Goal: Task Accomplishment & Management: Use online tool/utility

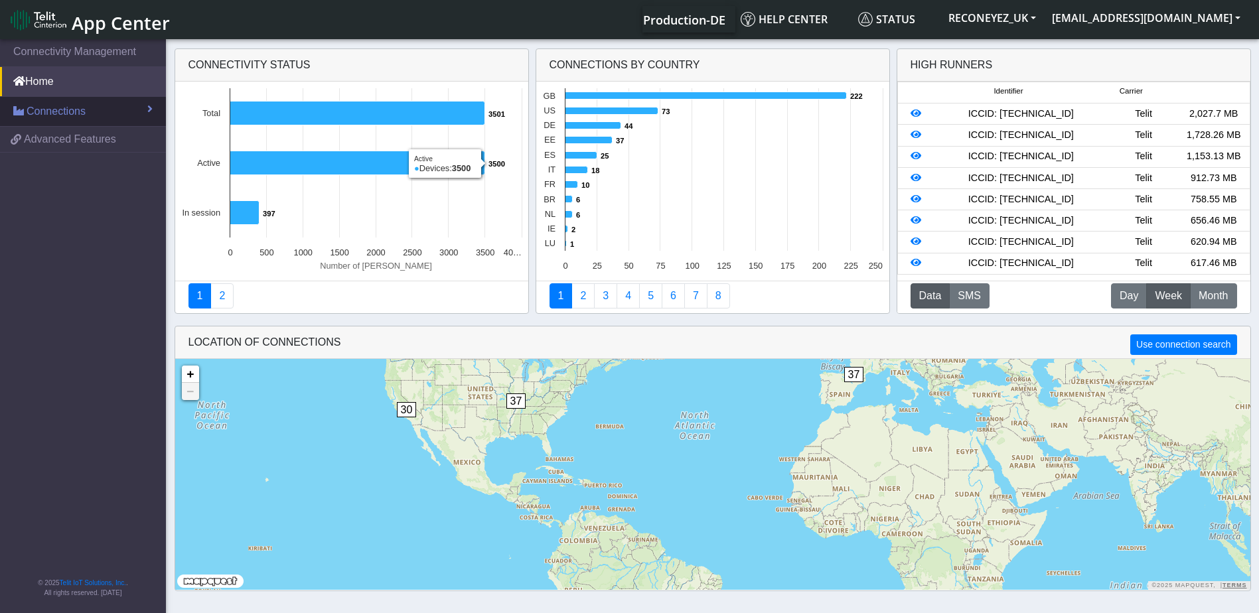
click at [73, 114] on span "Connections" at bounding box center [56, 112] width 59 height 16
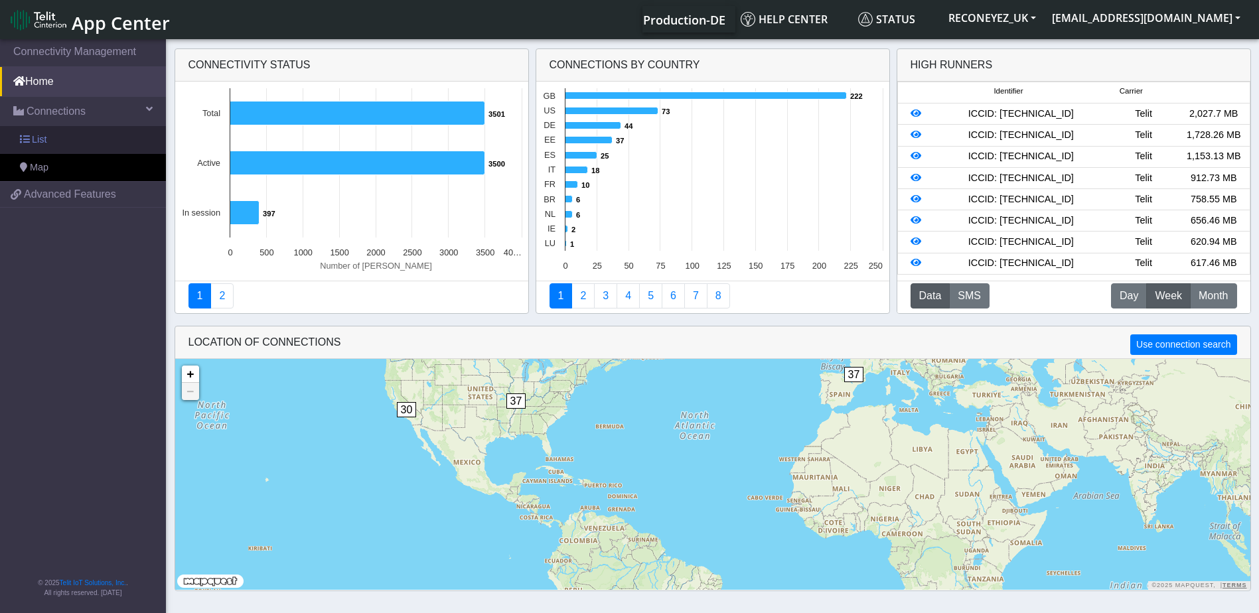
click at [68, 138] on link "List" at bounding box center [83, 140] width 166 height 28
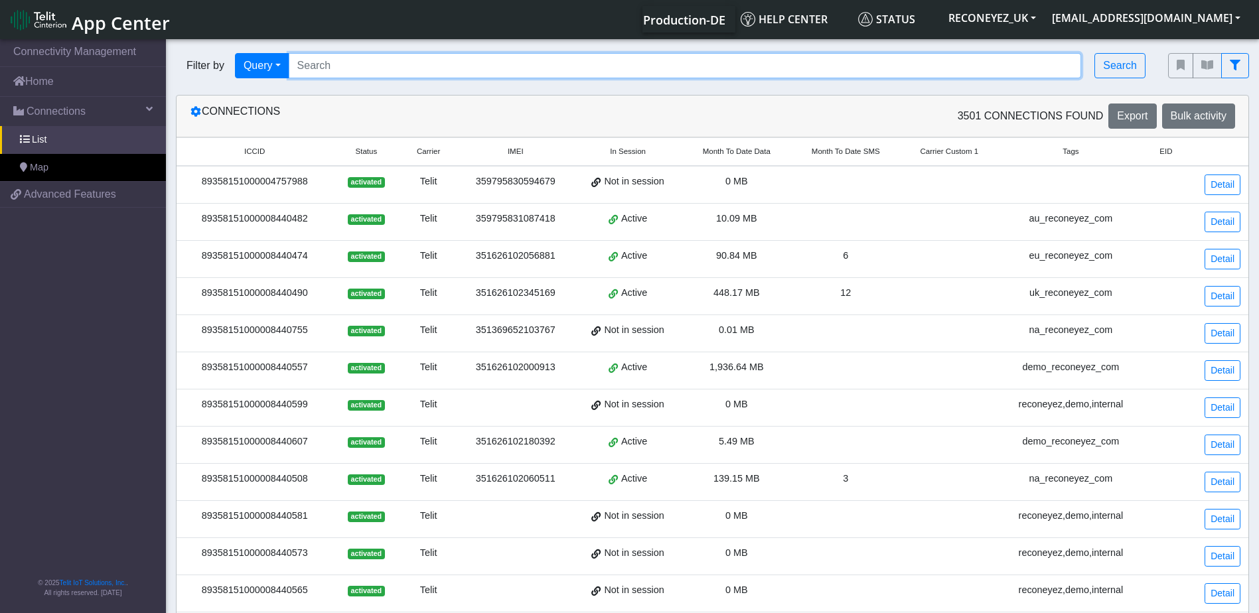
paste input "89358151000008421904"
type input "89358151000008421904"
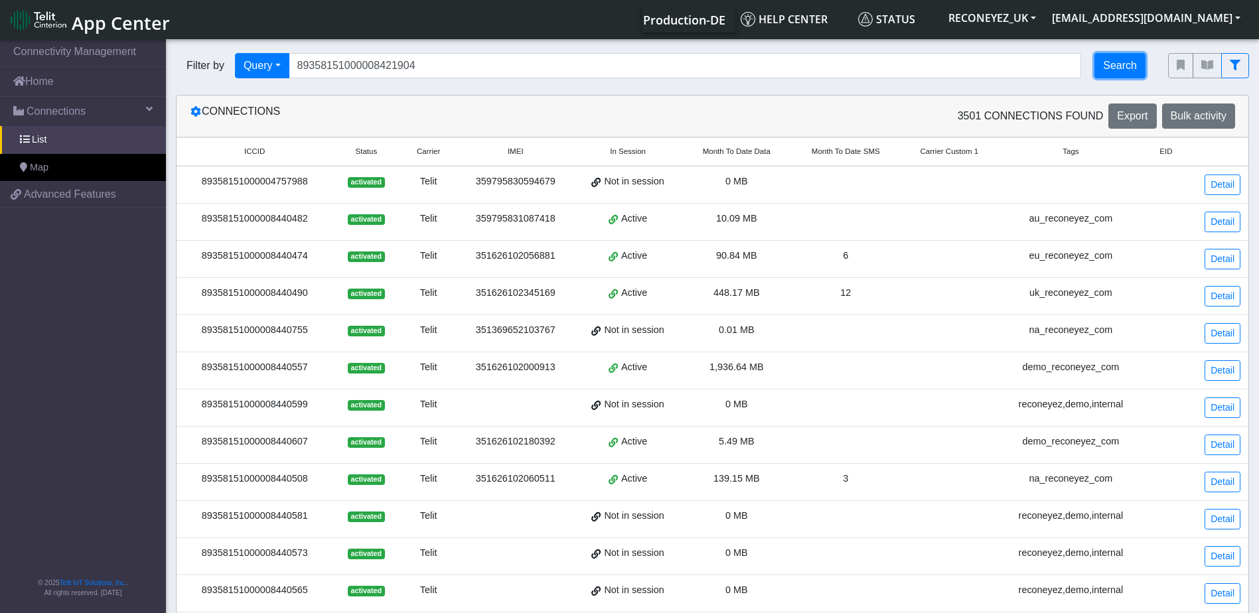
click at [1116, 67] on button "Search" at bounding box center [1119, 65] width 51 height 25
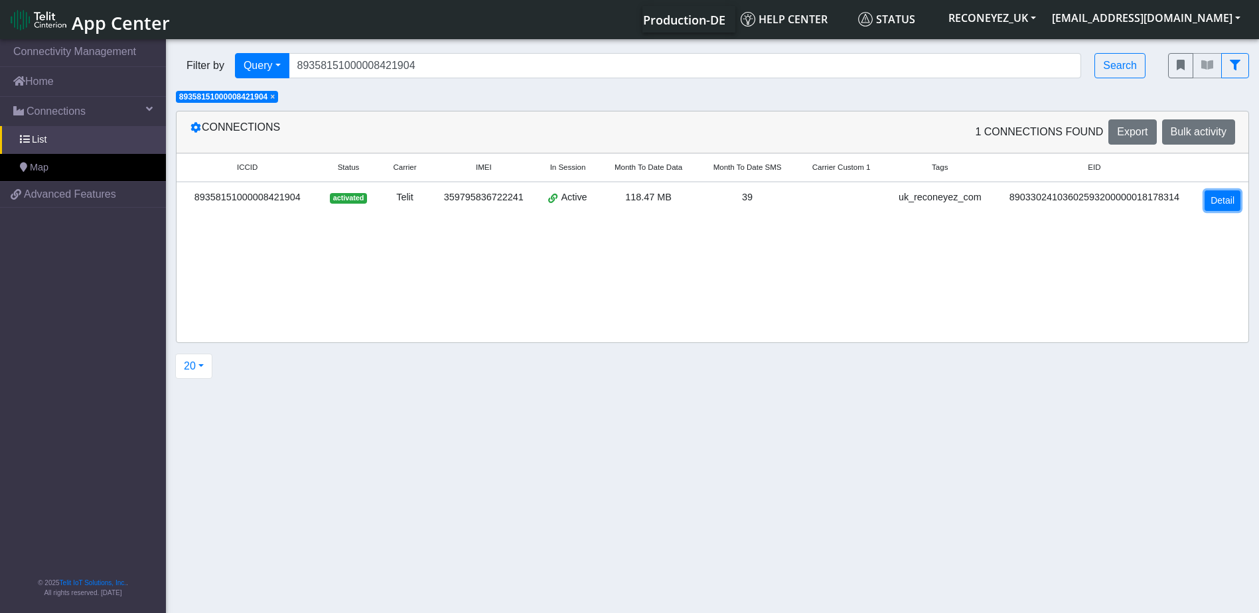
click at [1218, 202] on link "Detail" at bounding box center [1222, 200] width 36 height 21
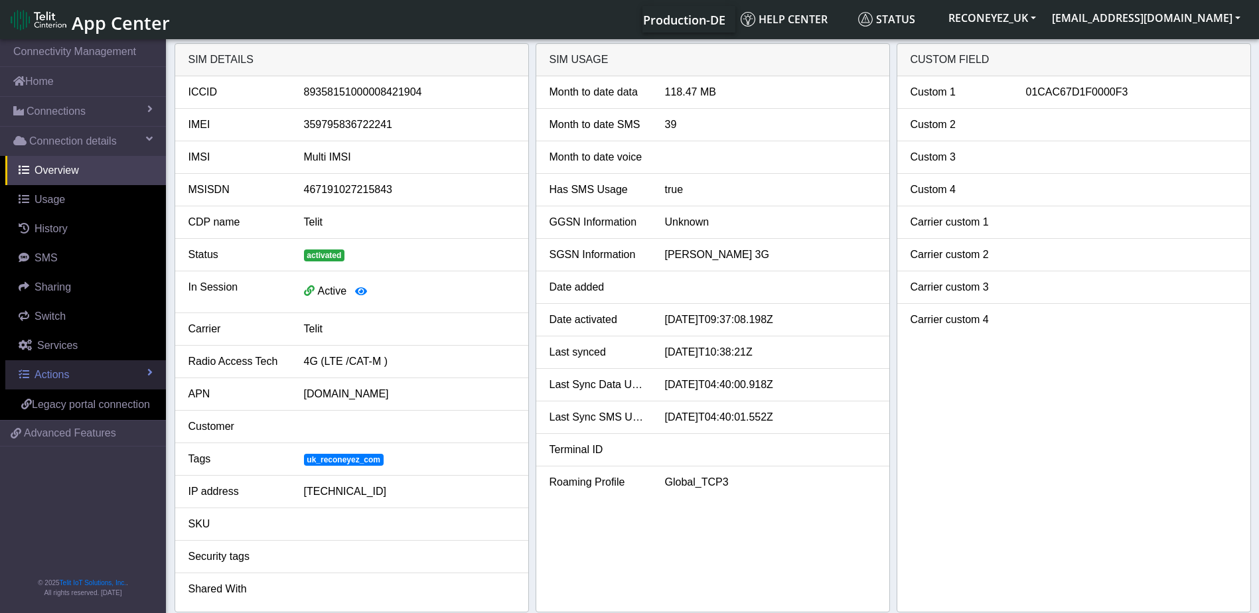
click at [84, 378] on link "Actions" at bounding box center [85, 374] width 161 height 29
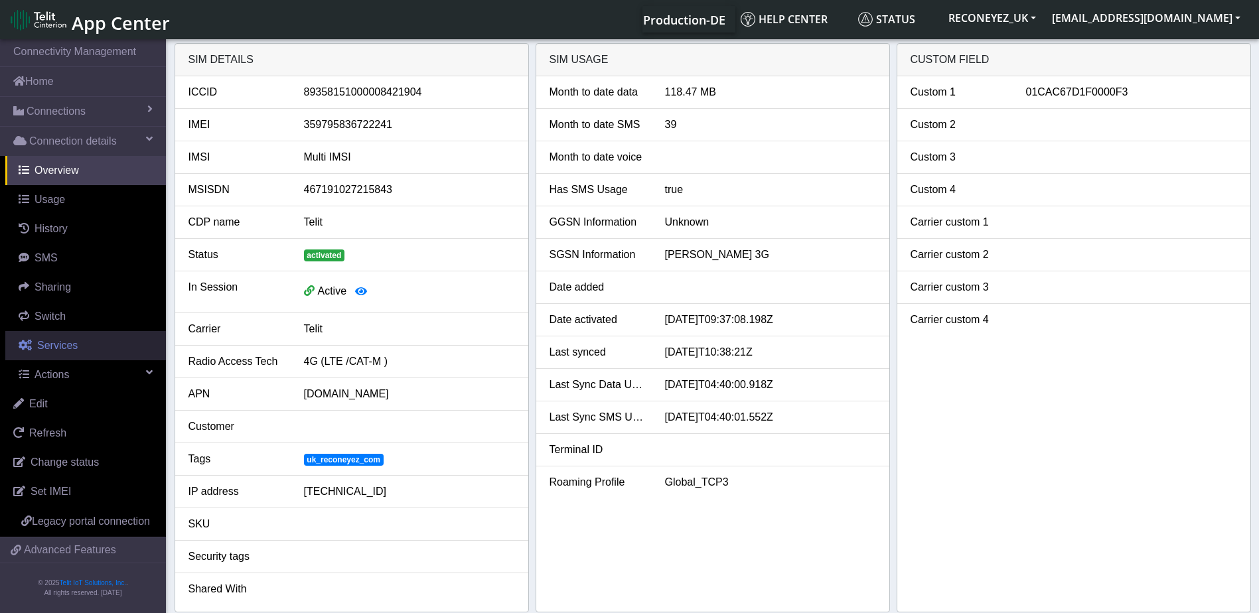
click at [58, 351] on span "Services" at bounding box center [57, 345] width 40 height 11
select select "2: 6"
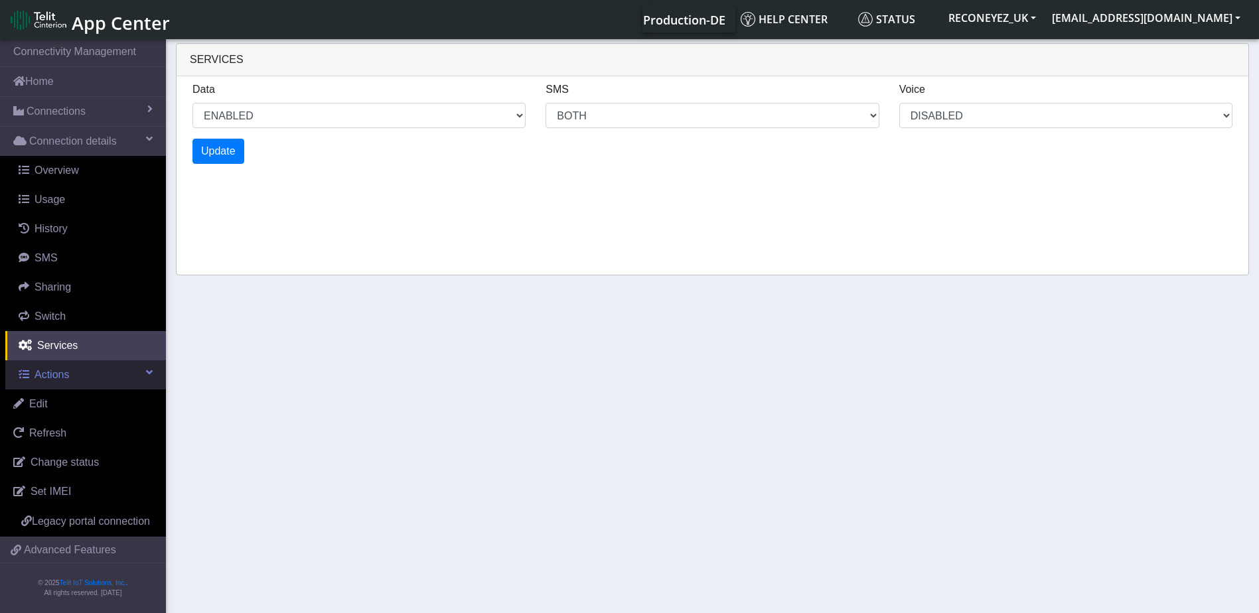
click at [54, 373] on span "Actions" at bounding box center [52, 374] width 35 height 11
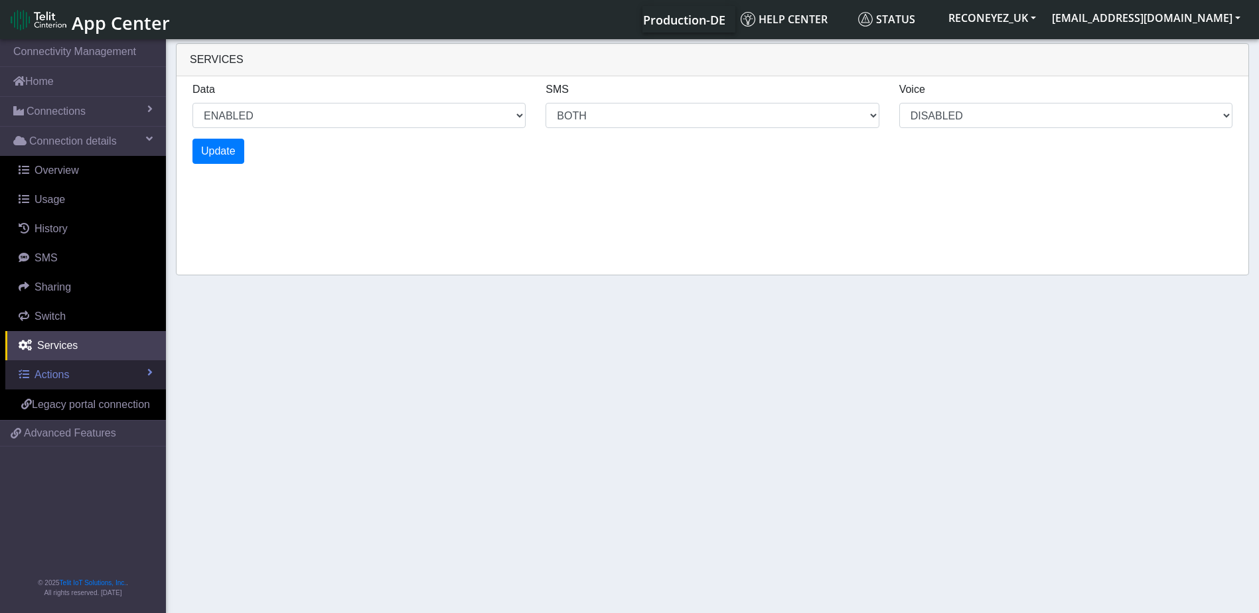
click at [54, 373] on span "Actions" at bounding box center [52, 374] width 35 height 11
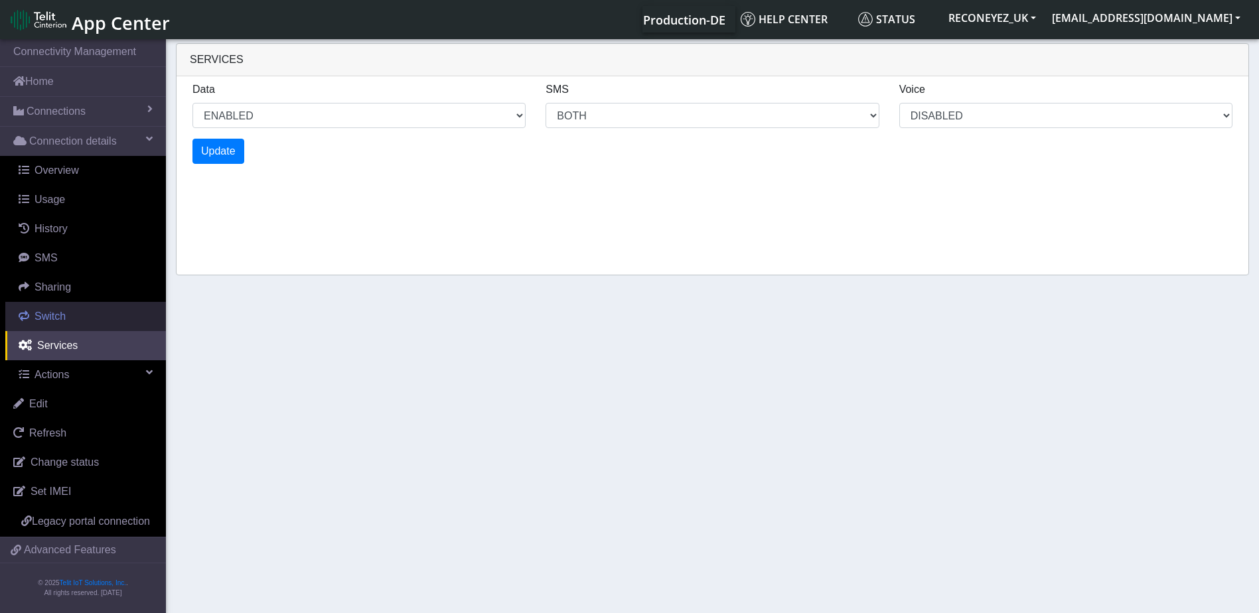
click at [73, 317] on link "Switch" at bounding box center [85, 316] width 161 height 29
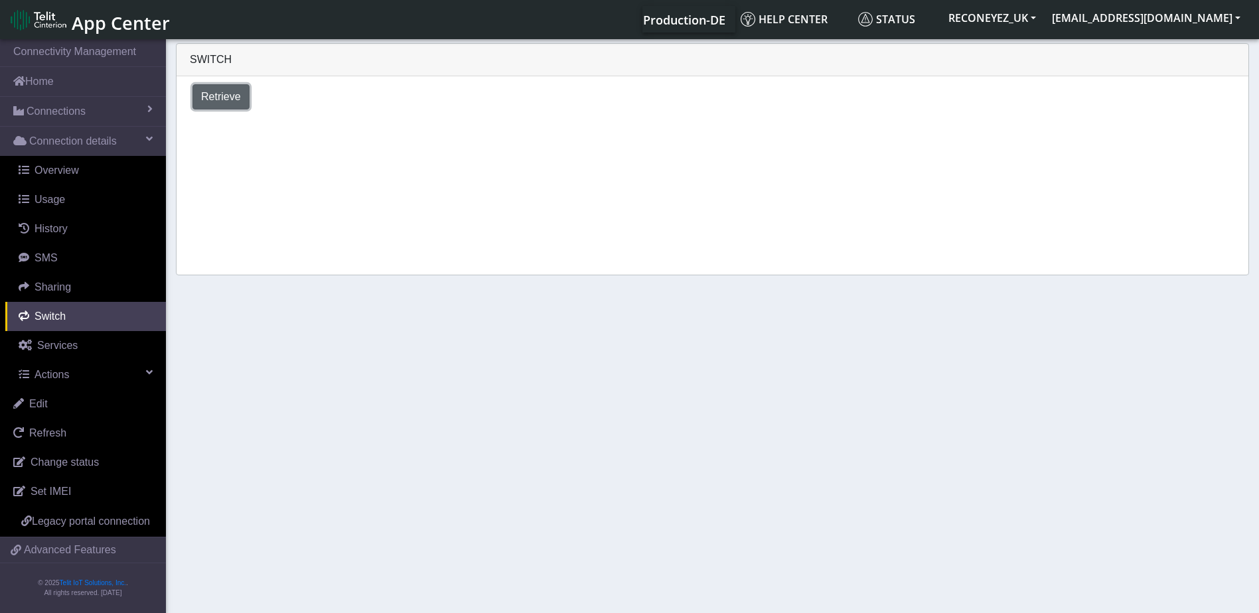
click at [210, 91] on span "Retrieve" at bounding box center [221, 96] width 40 height 11
select select "United Kingdom"
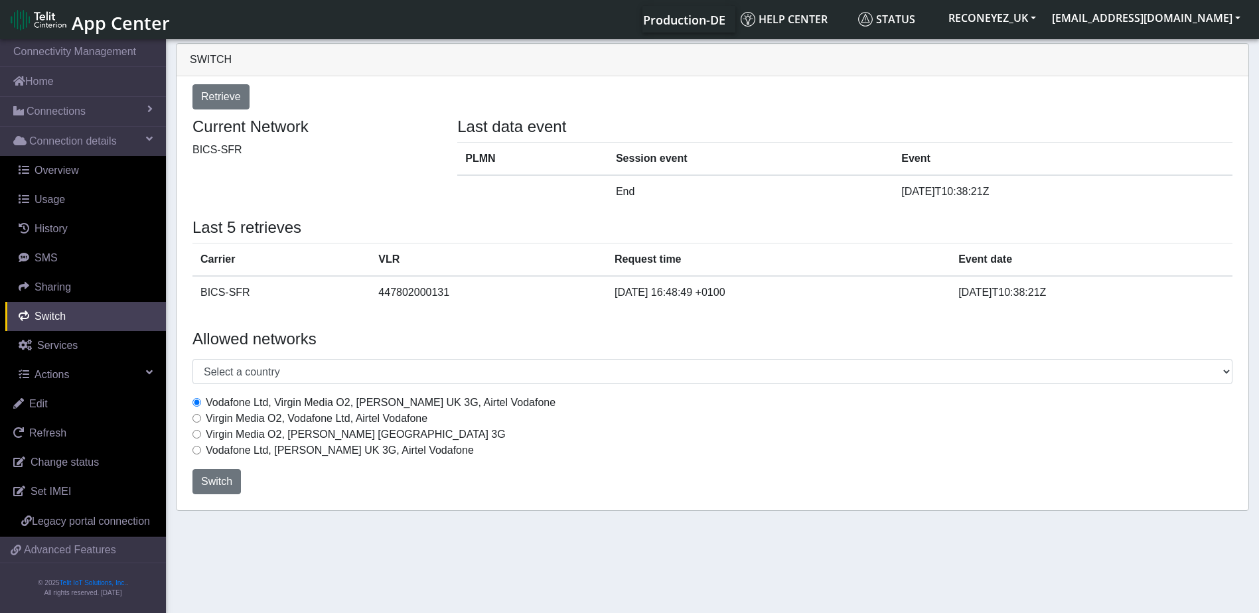
click at [196, 419] on input "Virgin Media O2, Vodafone Ltd, Airtel Vodafone" at bounding box center [196, 418] width 9 height 9
radio input "true"
click at [222, 478] on span "Switch" at bounding box center [216, 481] width 31 height 11
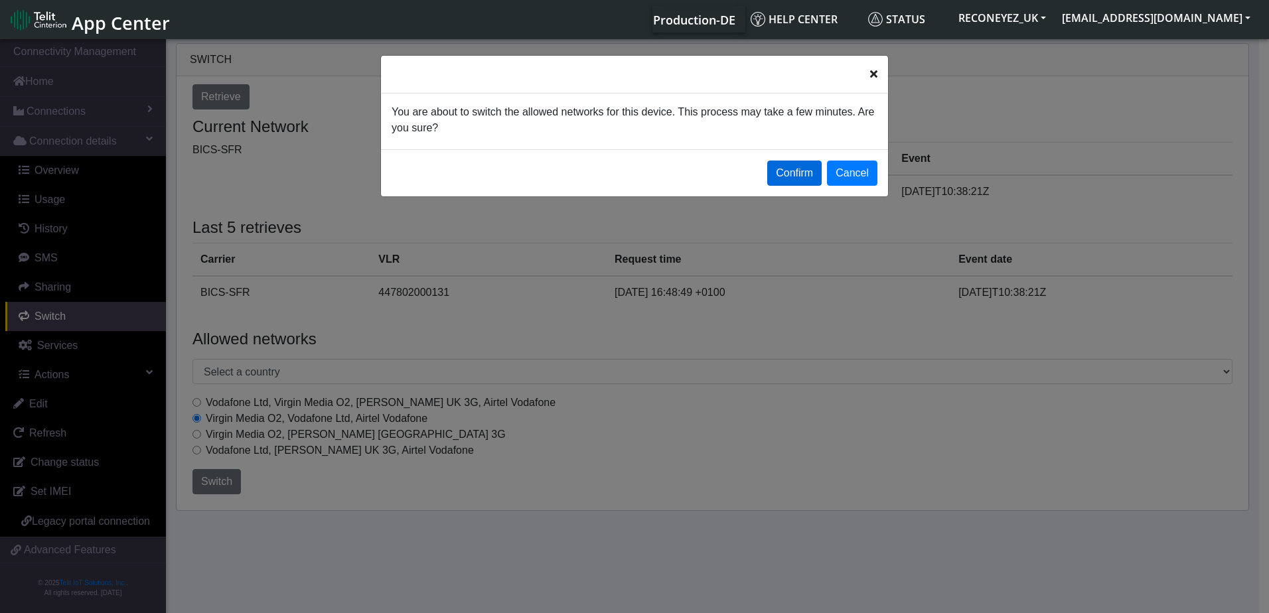
click at [796, 173] on button "Confirm" at bounding box center [794, 173] width 54 height 25
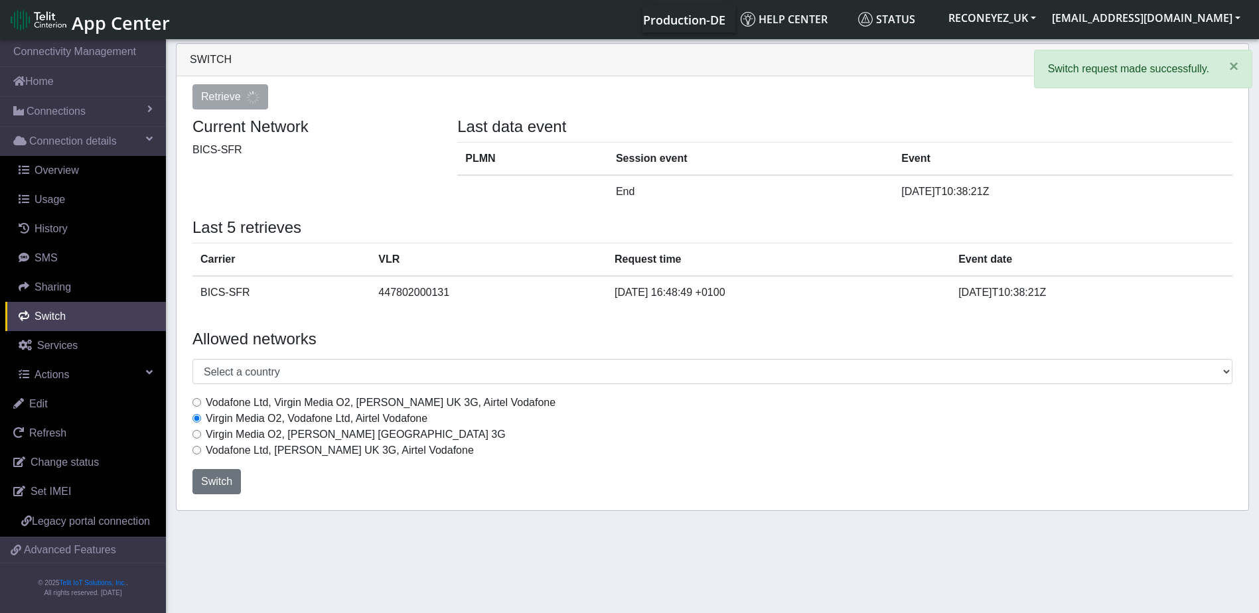
select select "United Kingdom"
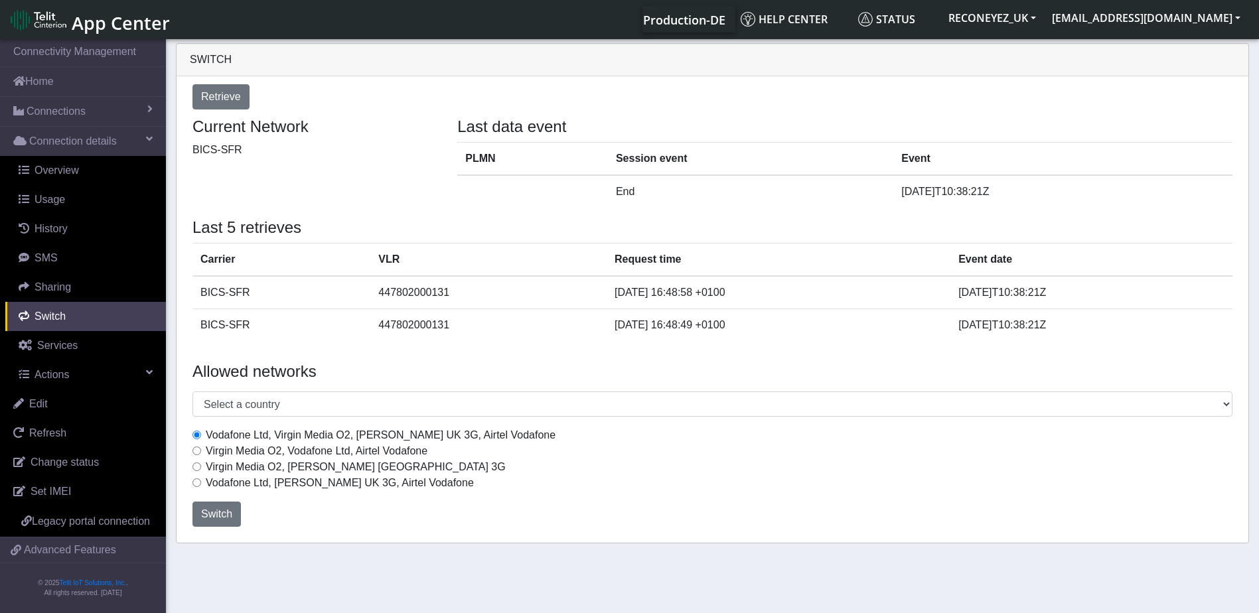
click at [196, 450] on input "Virgin Media O2, Vodafone Ltd, Airtel Vodafone" at bounding box center [196, 451] width 9 height 9
radio input "true"
click at [220, 516] on span "Switch" at bounding box center [216, 513] width 31 height 11
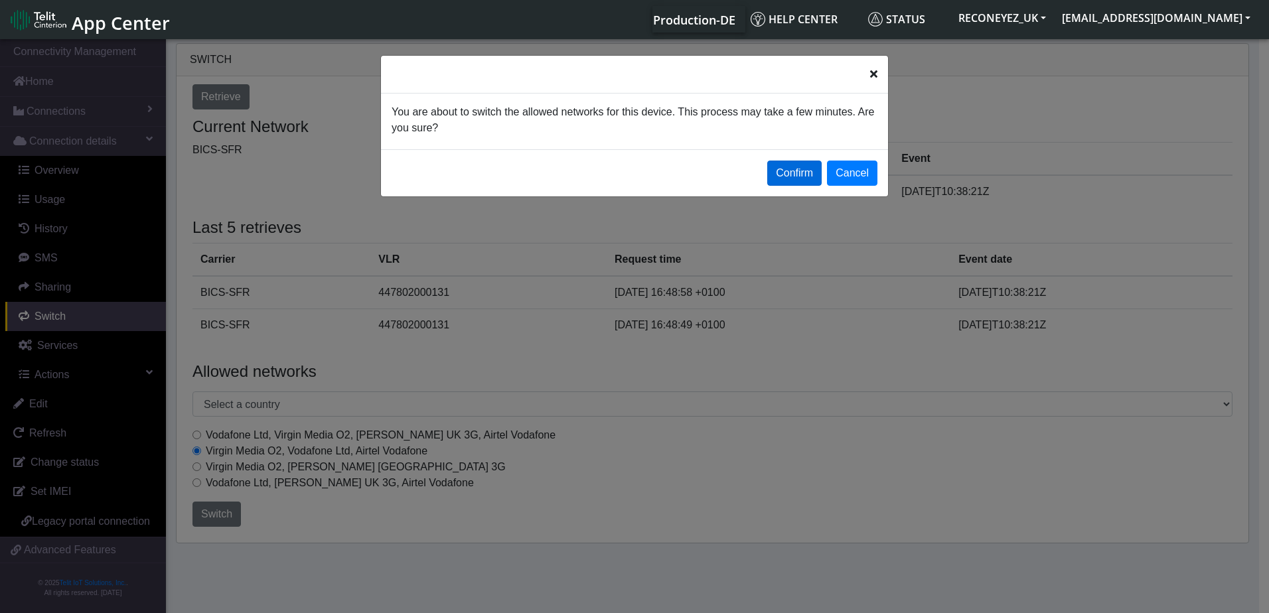
click at [797, 171] on button "Confirm" at bounding box center [794, 173] width 54 height 25
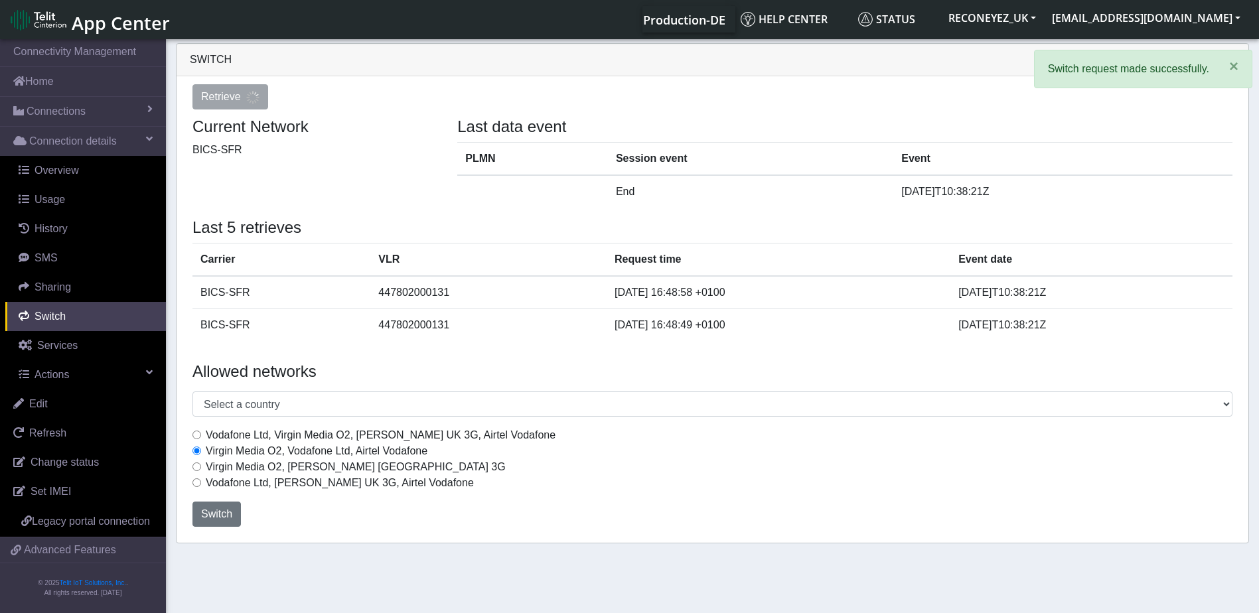
select select "United Kingdom"
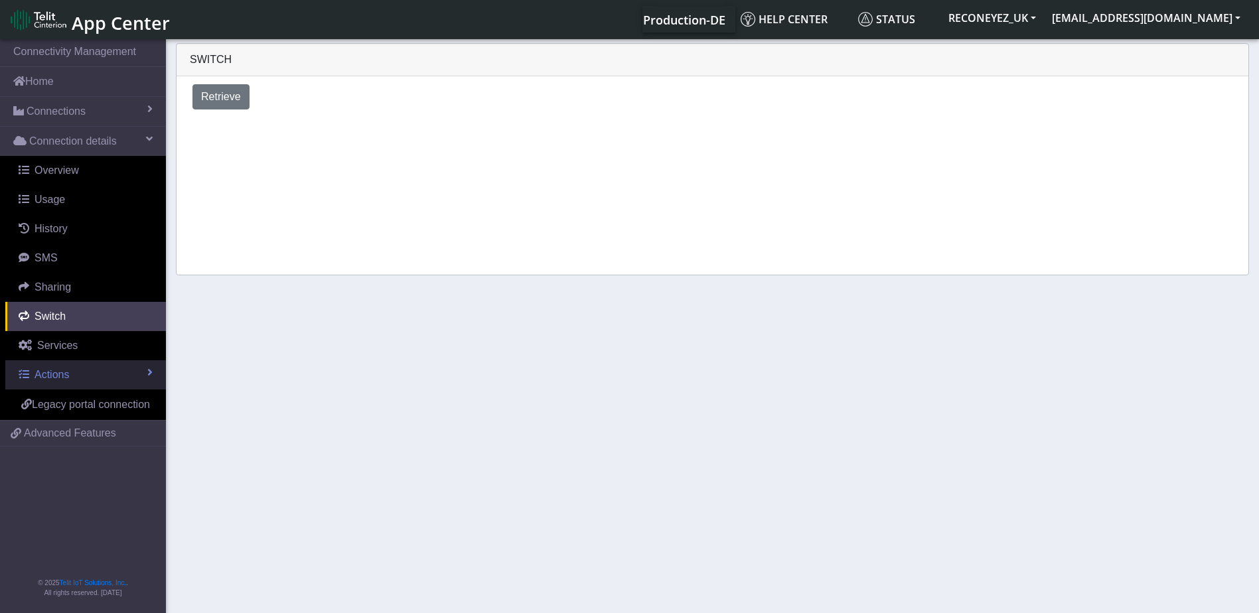
click at [64, 375] on span "Actions" at bounding box center [52, 374] width 35 height 11
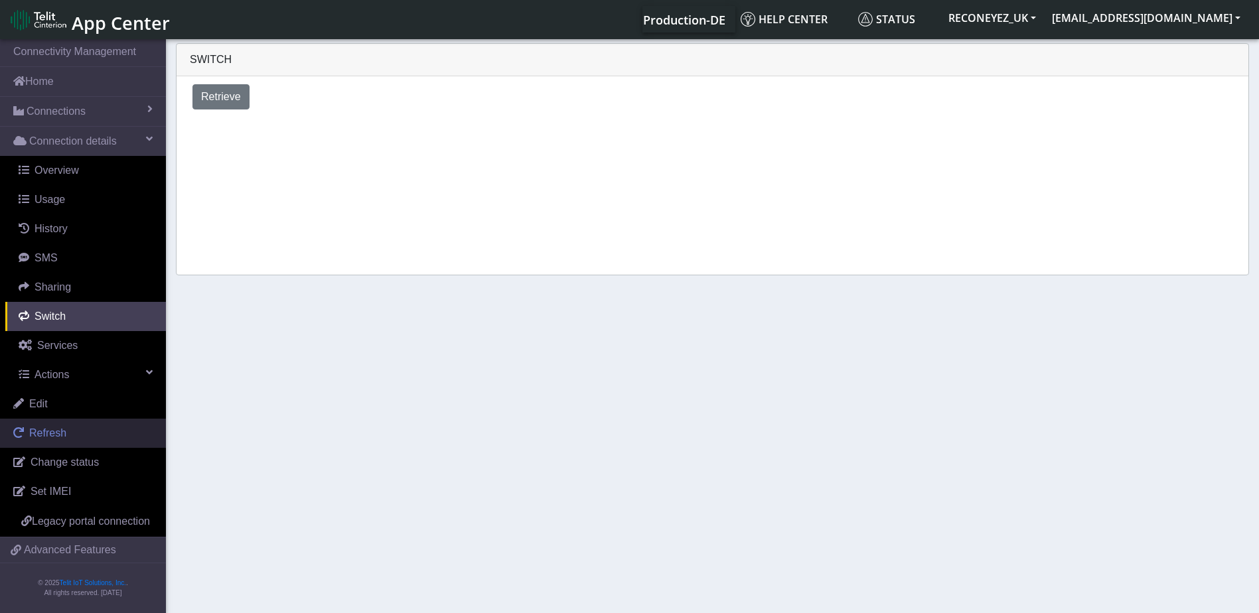
click at [50, 433] on span "Refresh" at bounding box center [47, 432] width 37 height 11
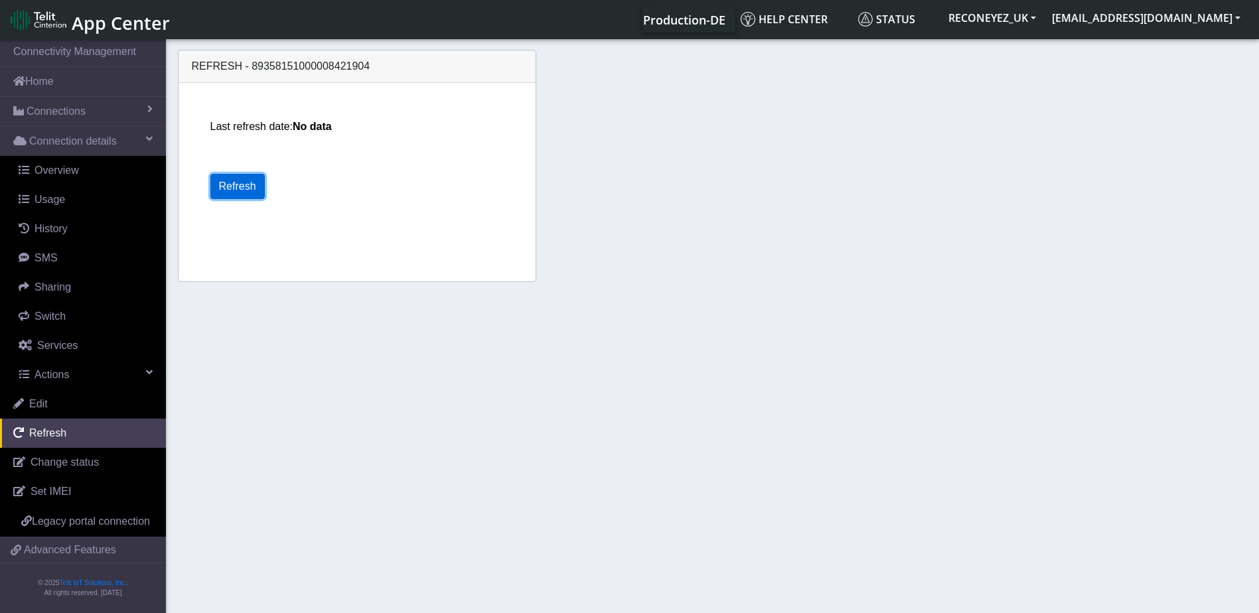
click at [238, 177] on button "Refresh" at bounding box center [237, 186] width 54 height 25
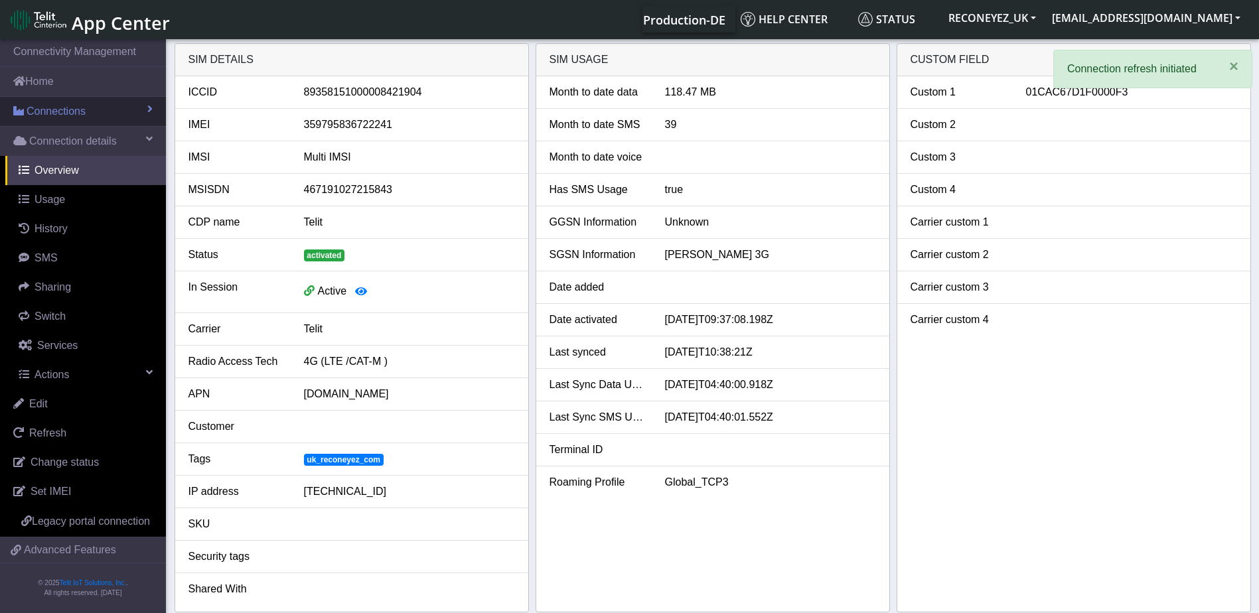
click at [82, 118] on span "Connections" at bounding box center [56, 112] width 59 height 16
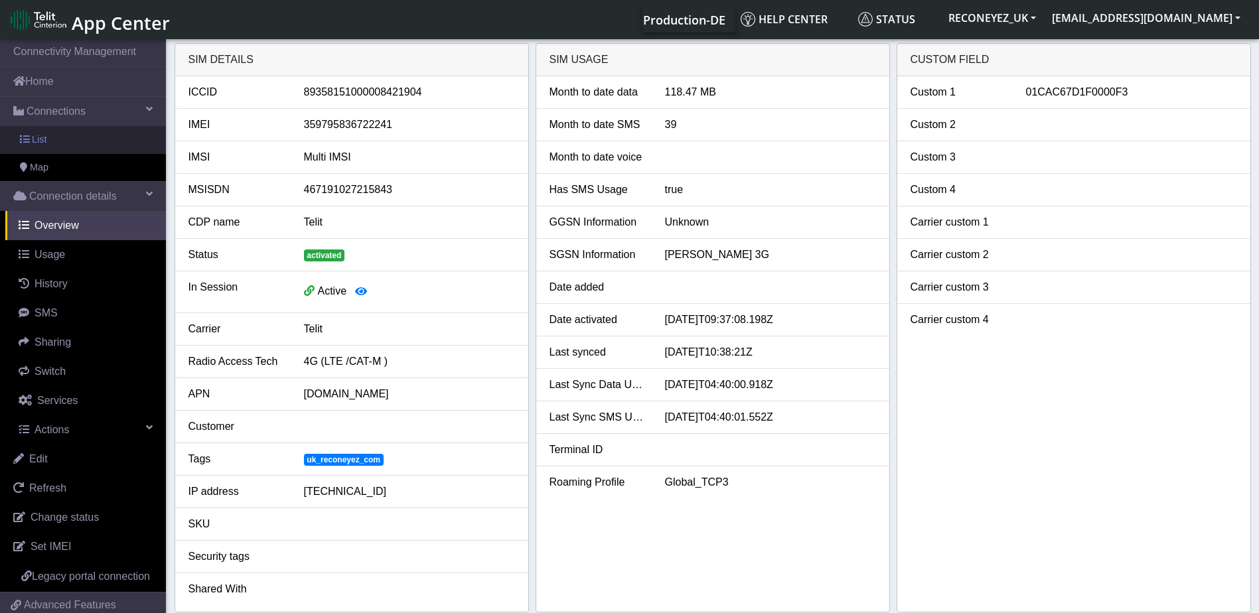
click at [63, 135] on link "List" at bounding box center [83, 140] width 166 height 28
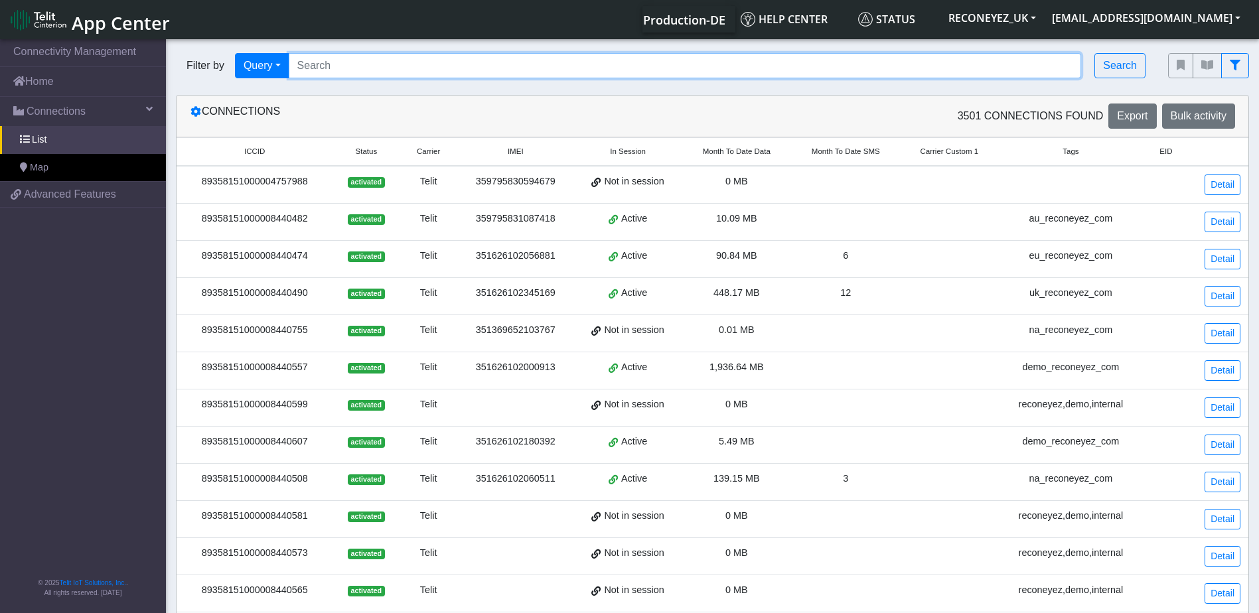
paste input "89358151000008421904"
type input "89358151000008421904"
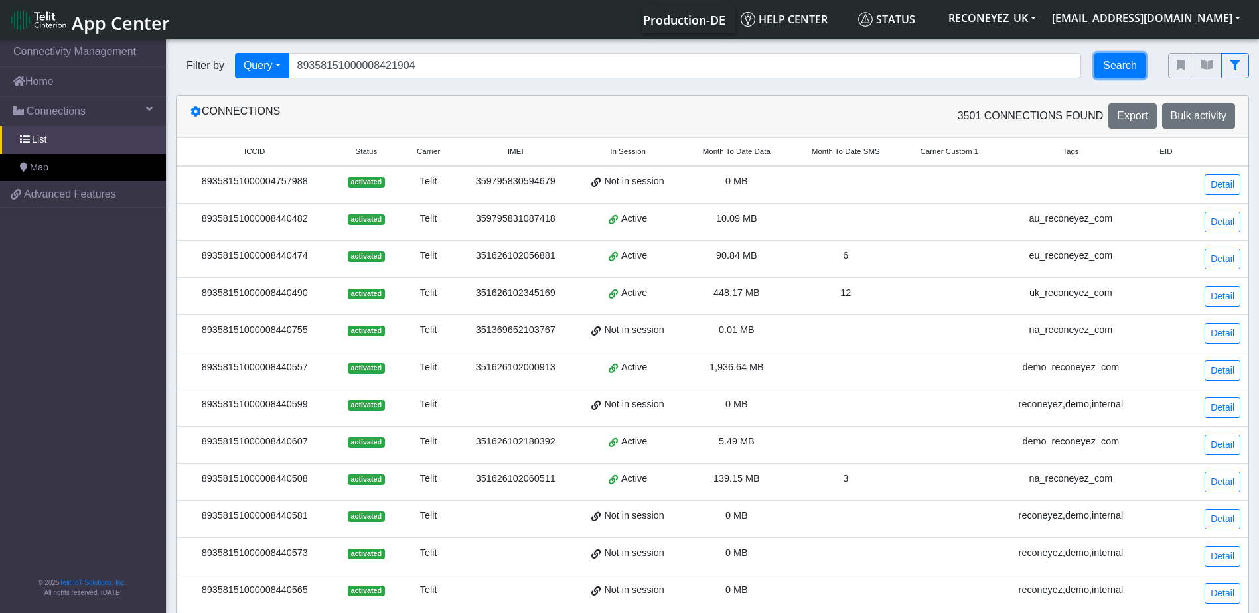
click at [1119, 68] on button "Search" at bounding box center [1119, 65] width 51 height 25
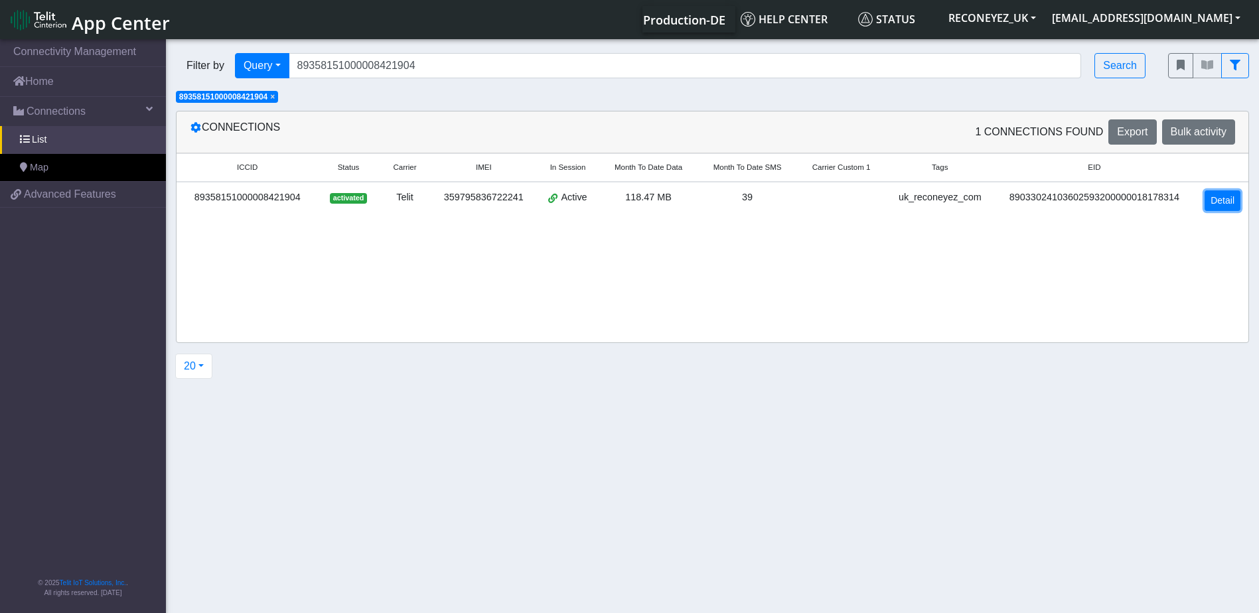
click at [1221, 201] on link "Detail" at bounding box center [1222, 200] width 36 height 21
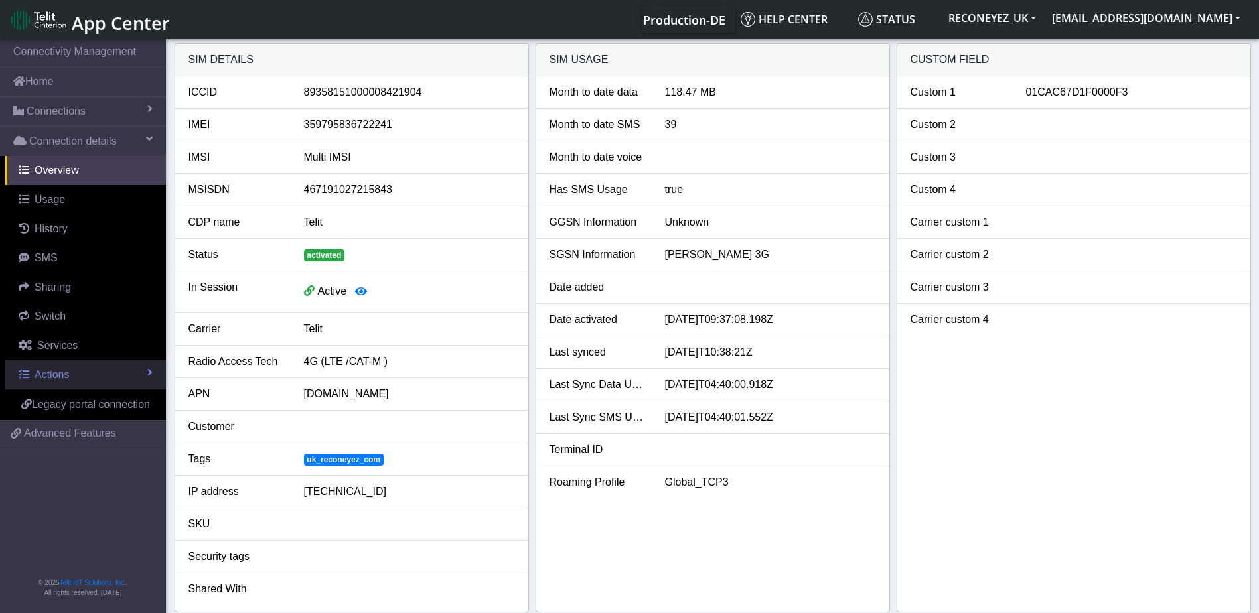
click at [112, 370] on link "Actions" at bounding box center [85, 374] width 161 height 29
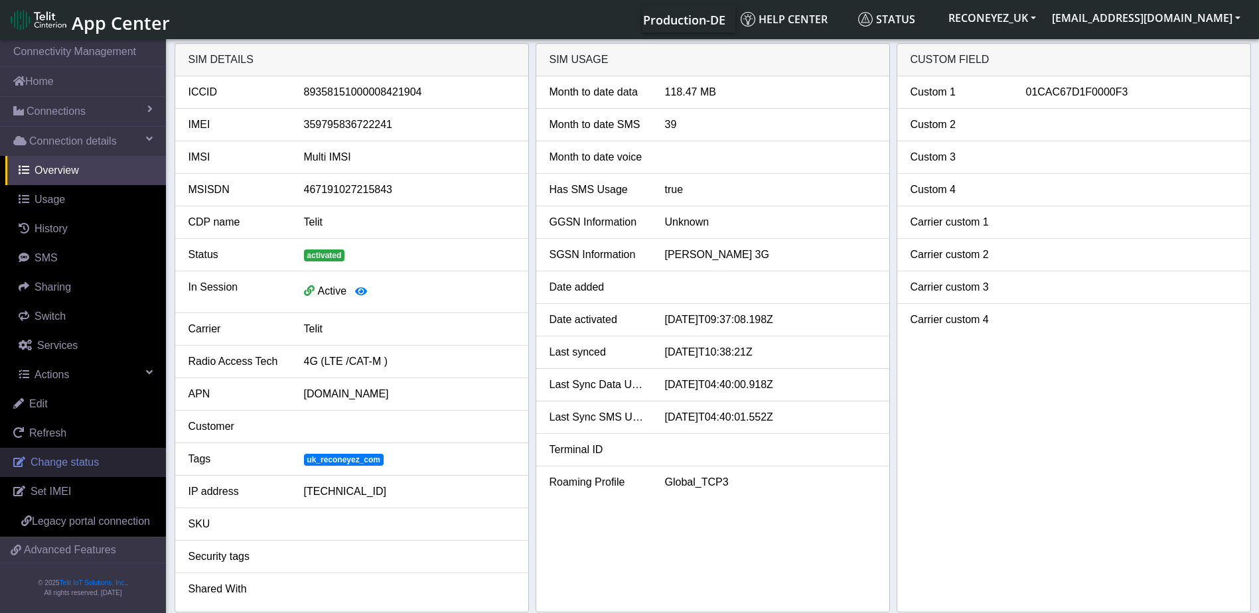
click at [80, 467] on span "Change status" at bounding box center [65, 462] width 68 height 11
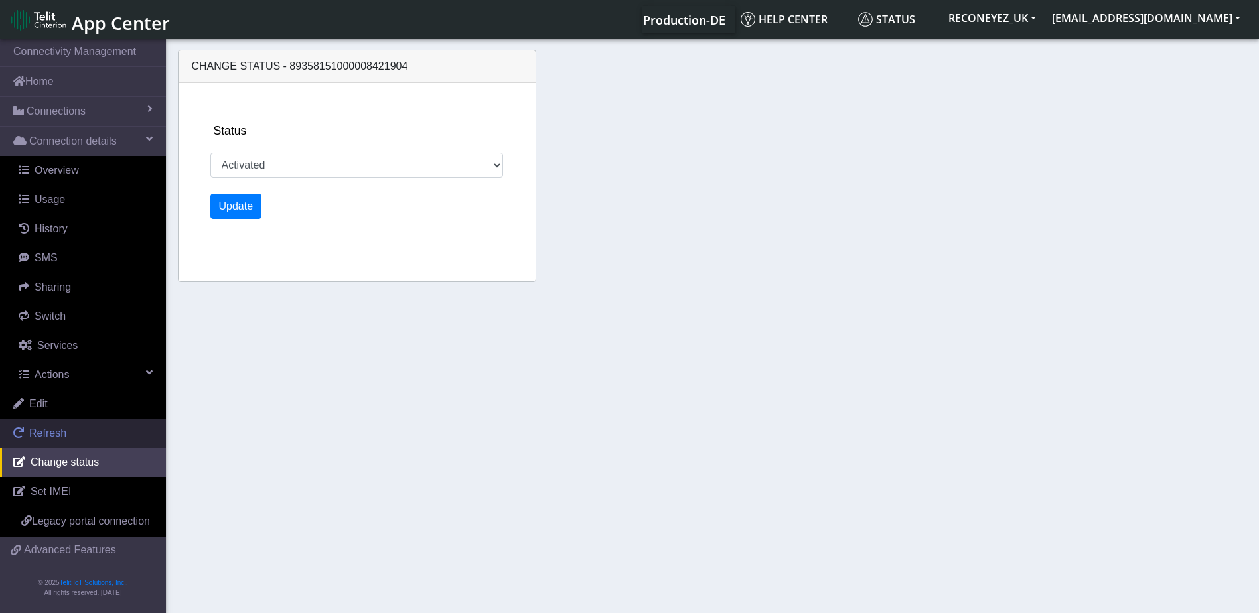
click at [68, 438] on link "Refresh" at bounding box center [83, 433] width 166 height 29
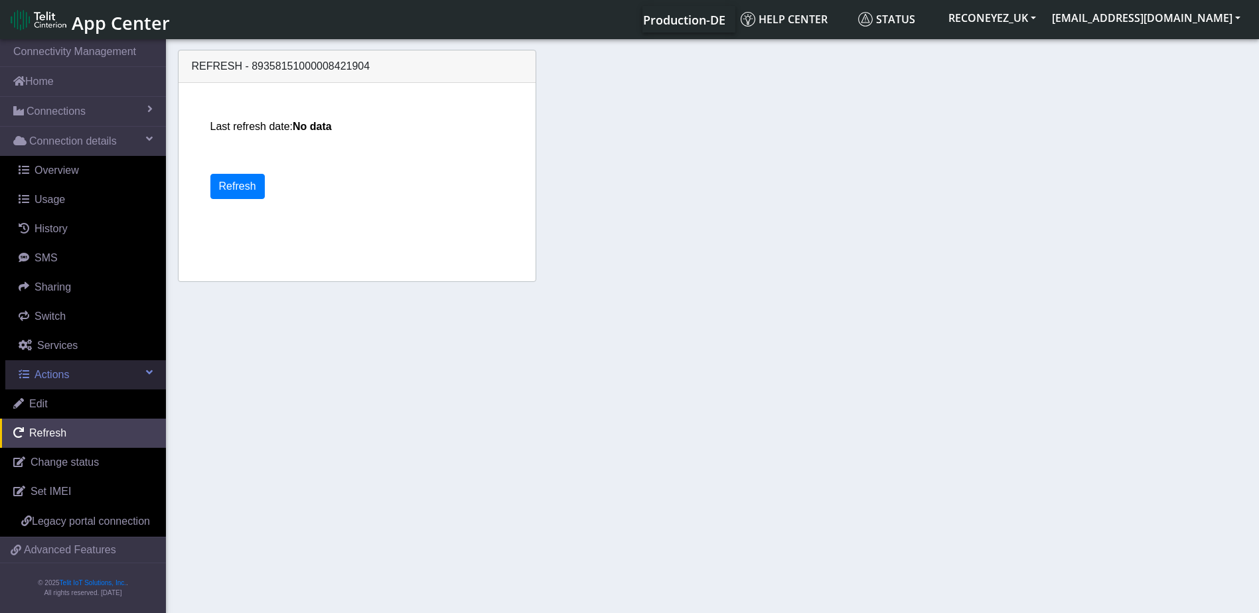
click at [66, 376] on span "Actions" at bounding box center [52, 374] width 35 height 11
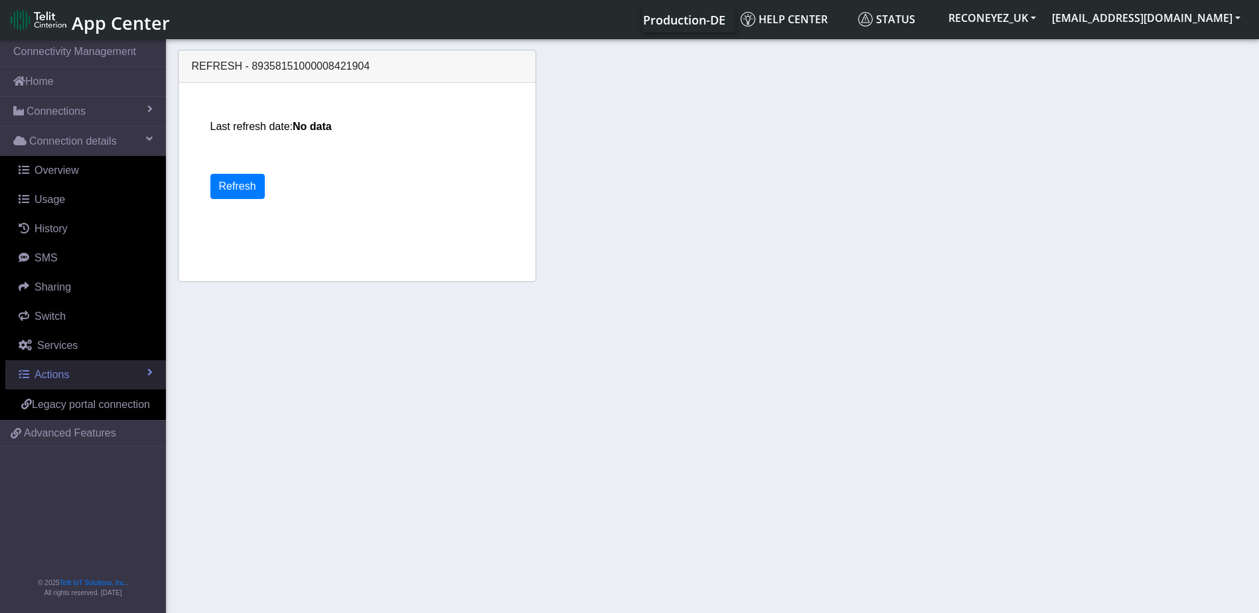
click at [66, 376] on span "Actions" at bounding box center [52, 374] width 35 height 11
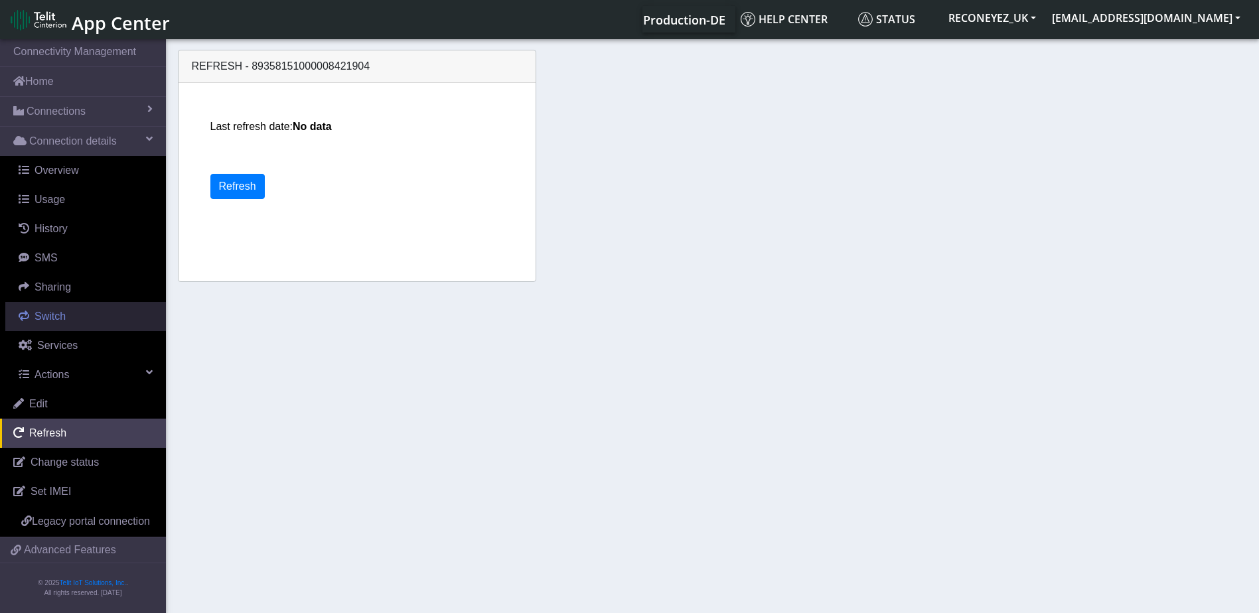
click at [61, 311] on span "Switch" at bounding box center [50, 316] width 31 height 11
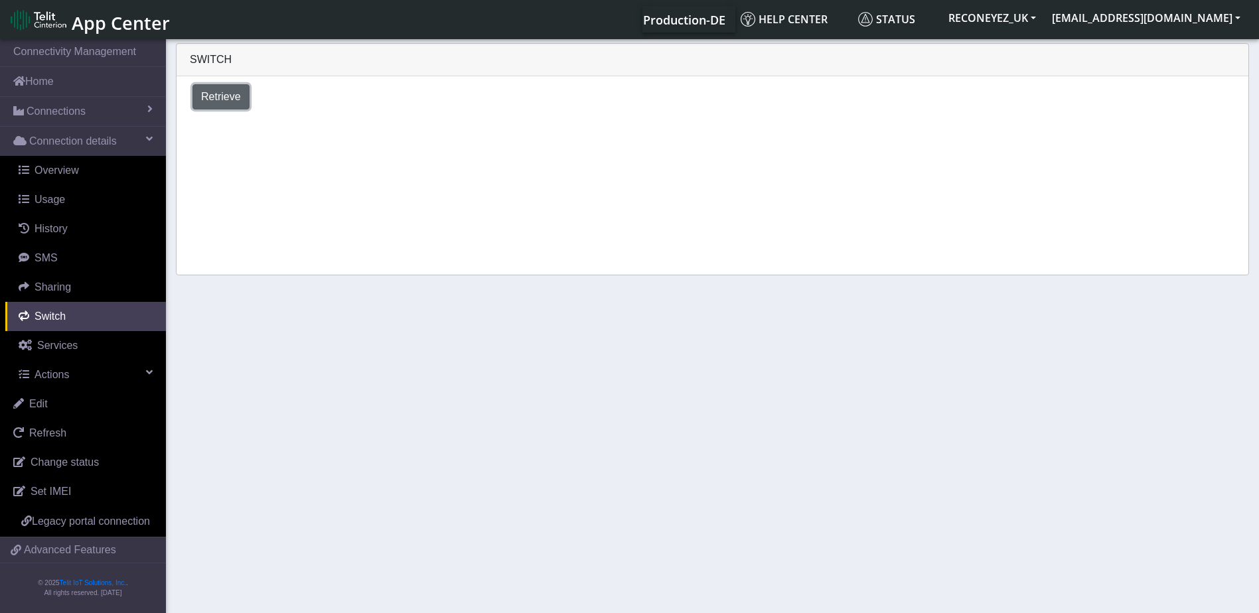
click at [211, 94] on span "Retrieve" at bounding box center [221, 96] width 40 height 11
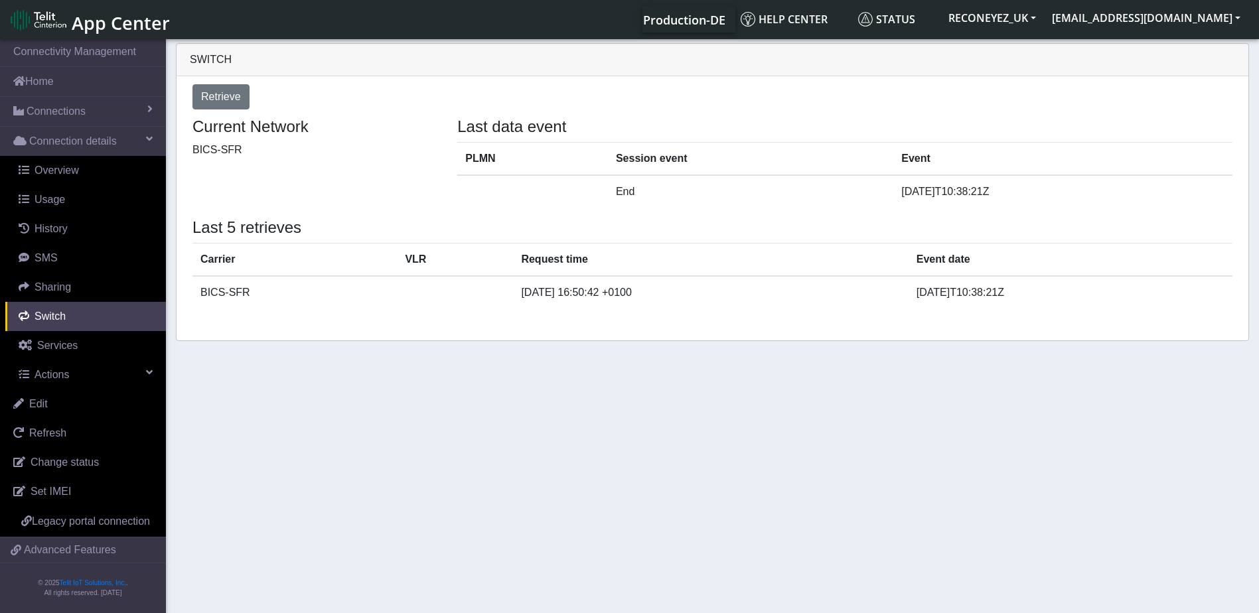
select select "United Kingdom"
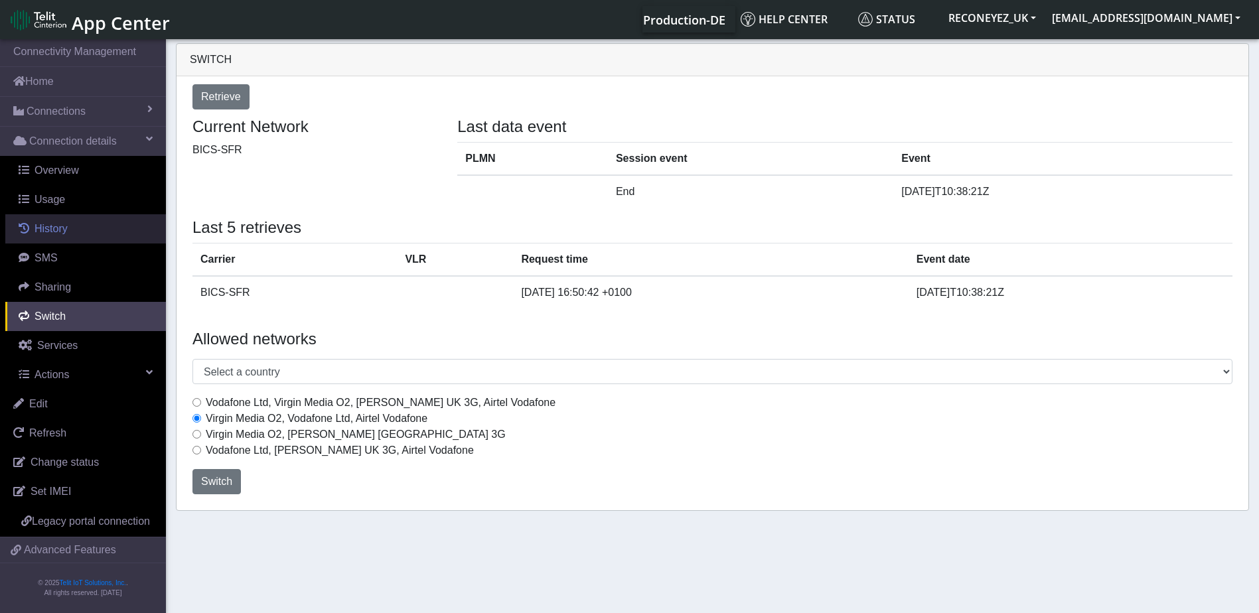
click at [52, 237] on link "History" at bounding box center [85, 228] width 161 height 29
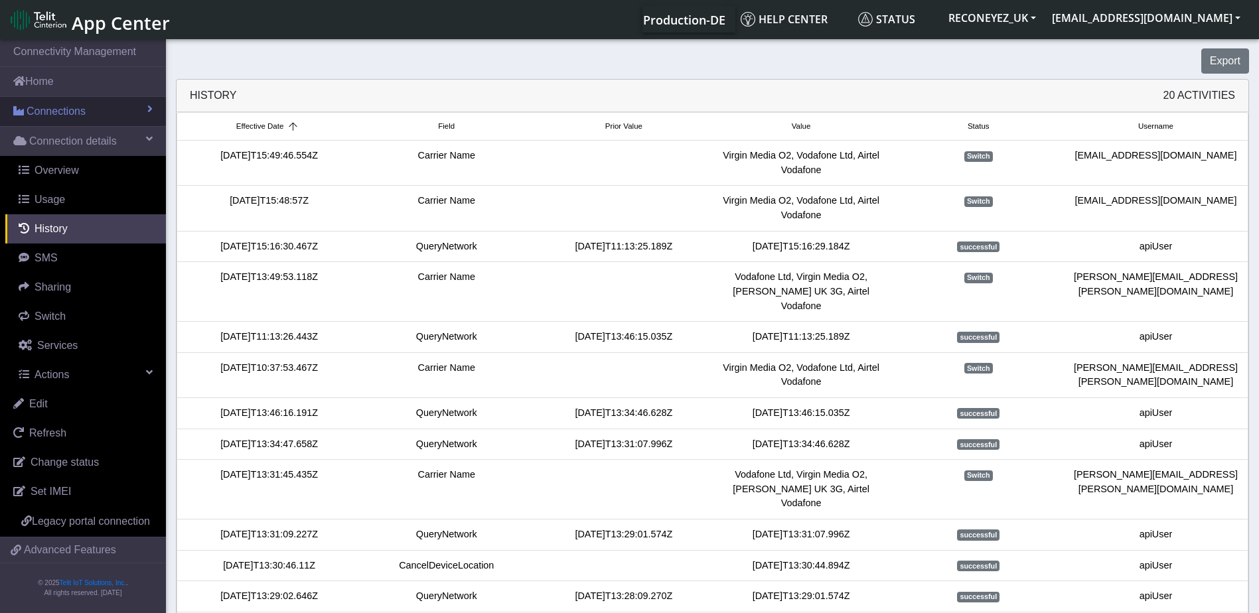
click at [44, 110] on span "Connections" at bounding box center [56, 112] width 59 height 16
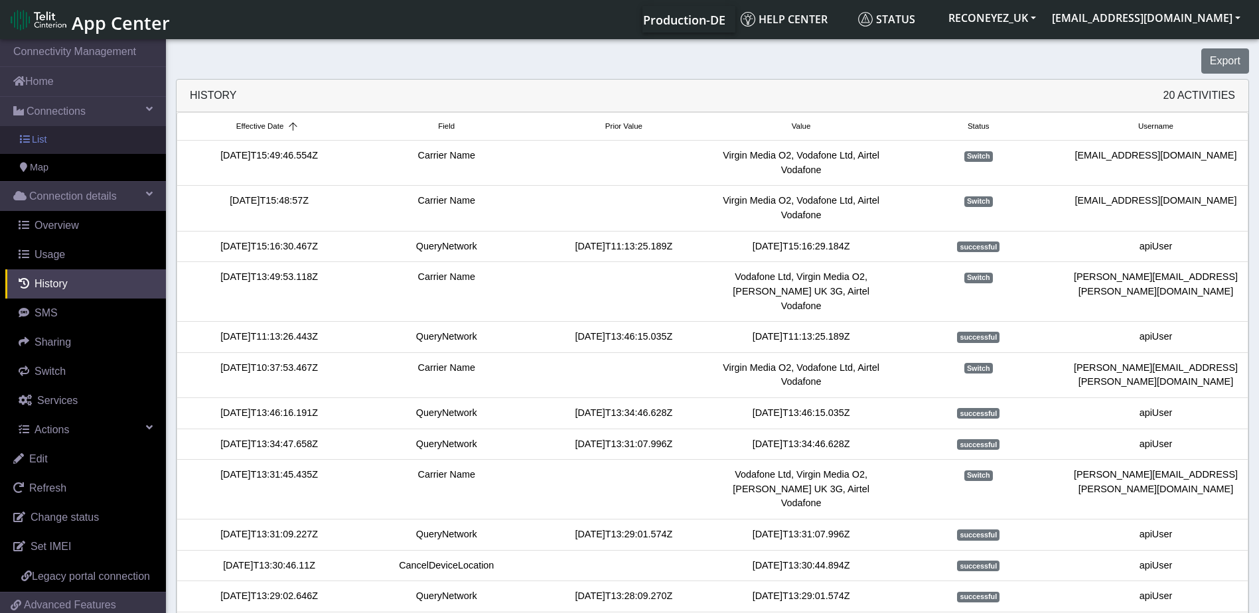
click at [39, 141] on span "List" at bounding box center [39, 140] width 15 height 15
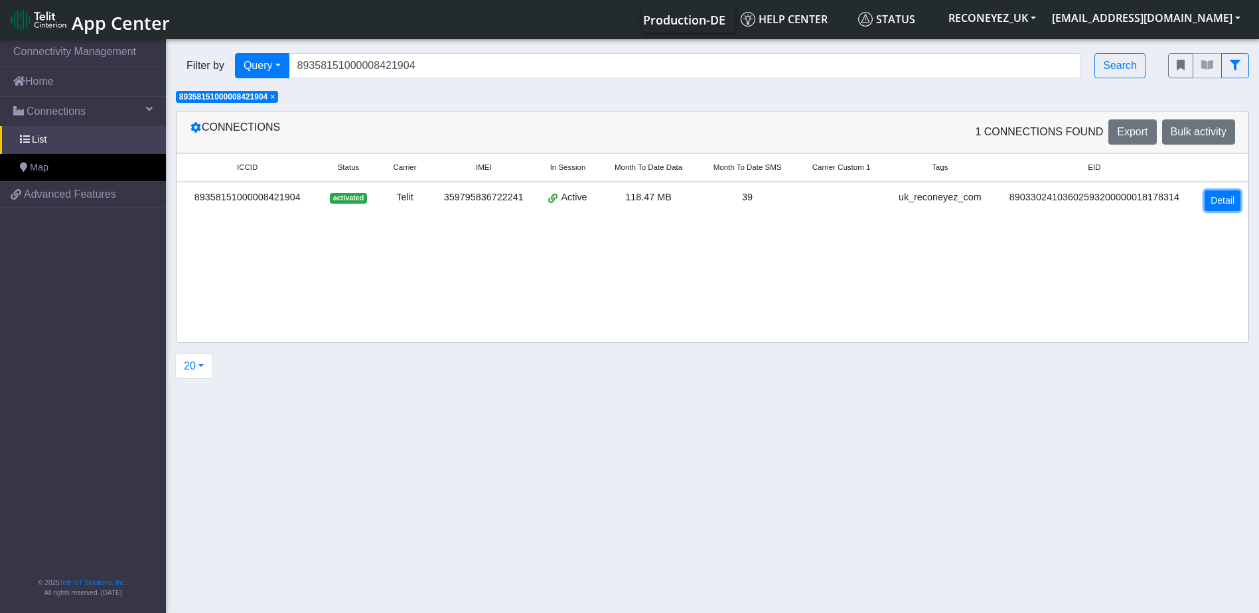
click at [1225, 198] on link "Detail" at bounding box center [1222, 200] width 36 height 21
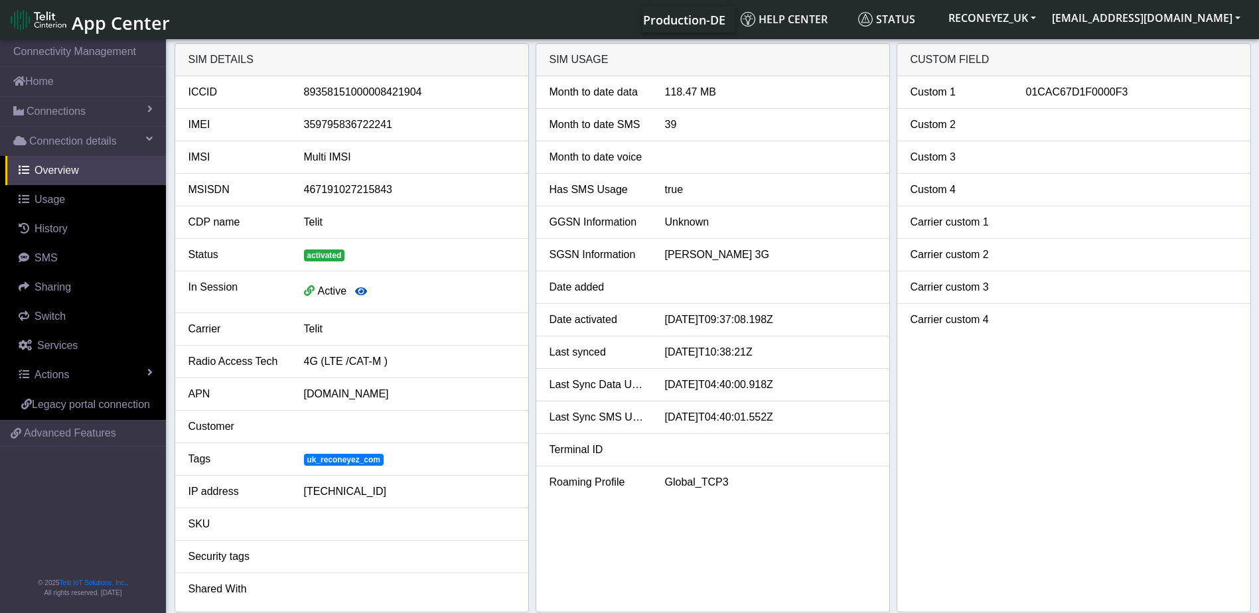
click at [356, 293] on icon "button" at bounding box center [361, 291] width 12 height 11
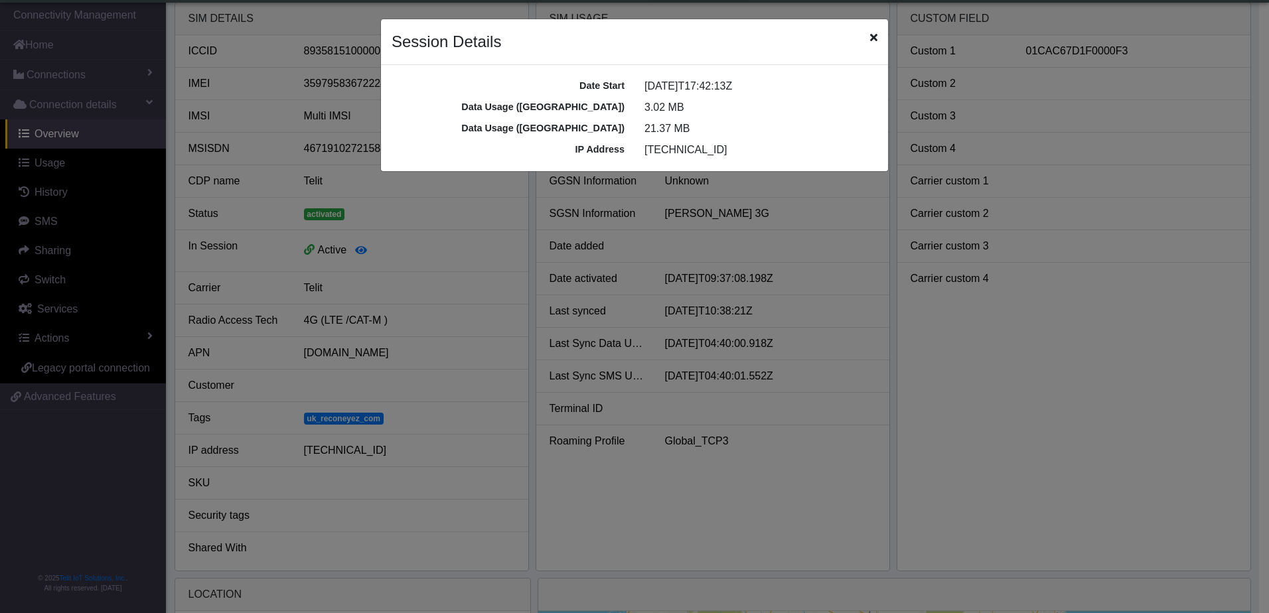
click at [877, 34] on icon "Close" at bounding box center [873, 37] width 7 height 11
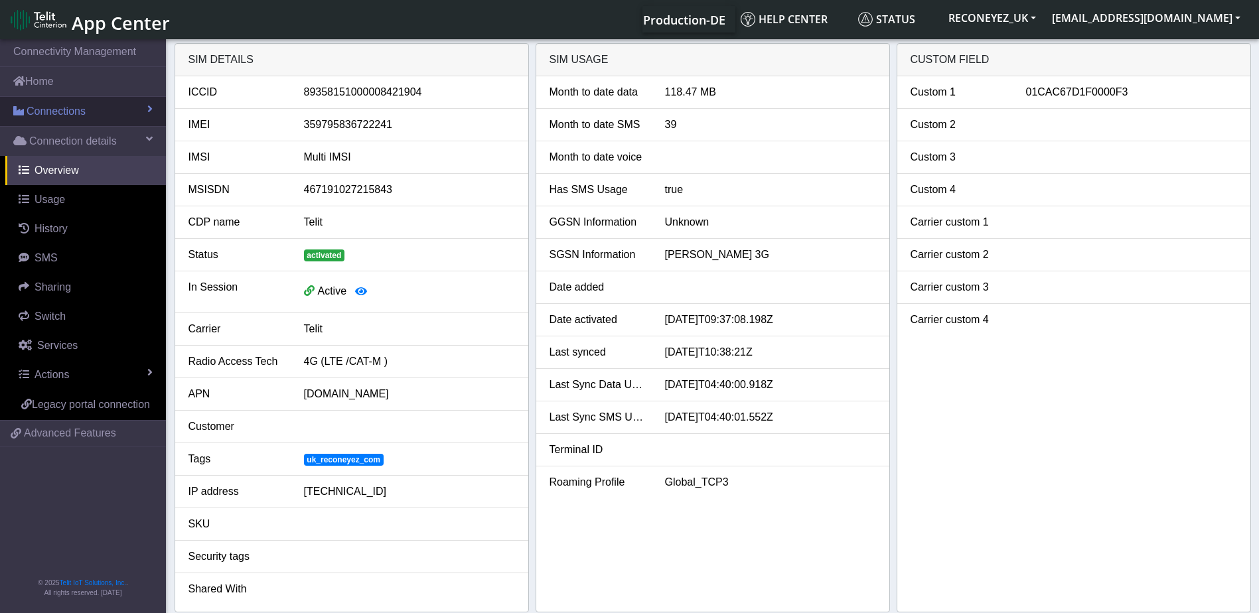
click at [46, 104] on span "Connections" at bounding box center [56, 112] width 59 height 16
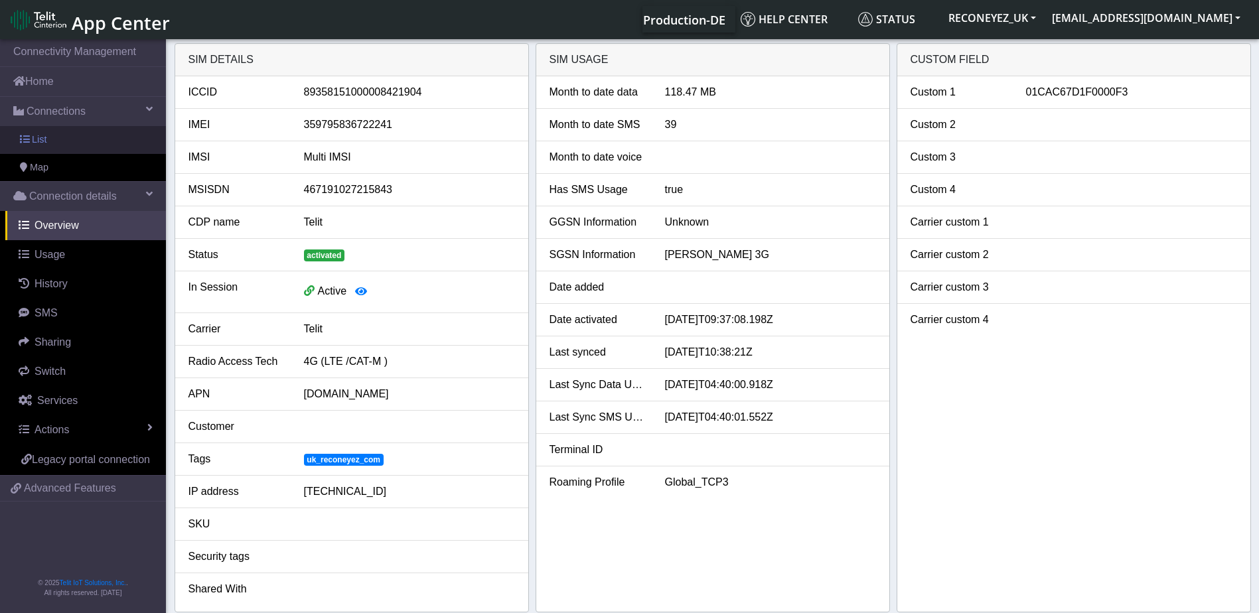
click at [62, 141] on link "List" at bounding box center [83, 140] width 166 height 28
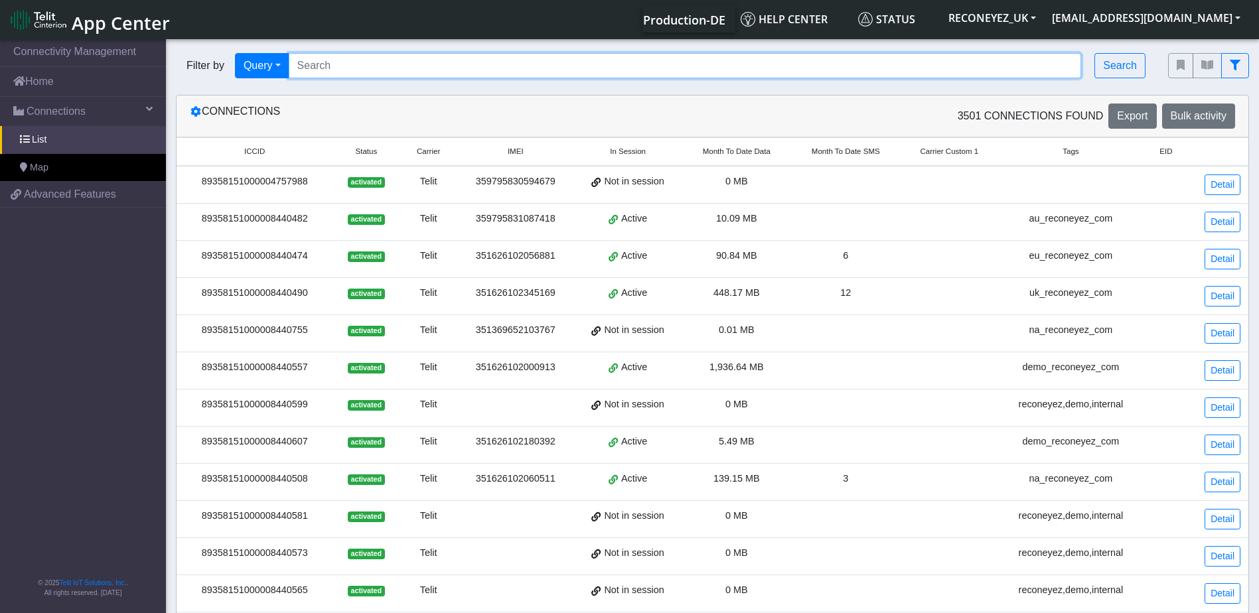
click at [974, 71] on input "Search..." at bounding box center [685, 65] width 793 height 25
paste input "89358151000008421904"
type input "89358151000008421904"
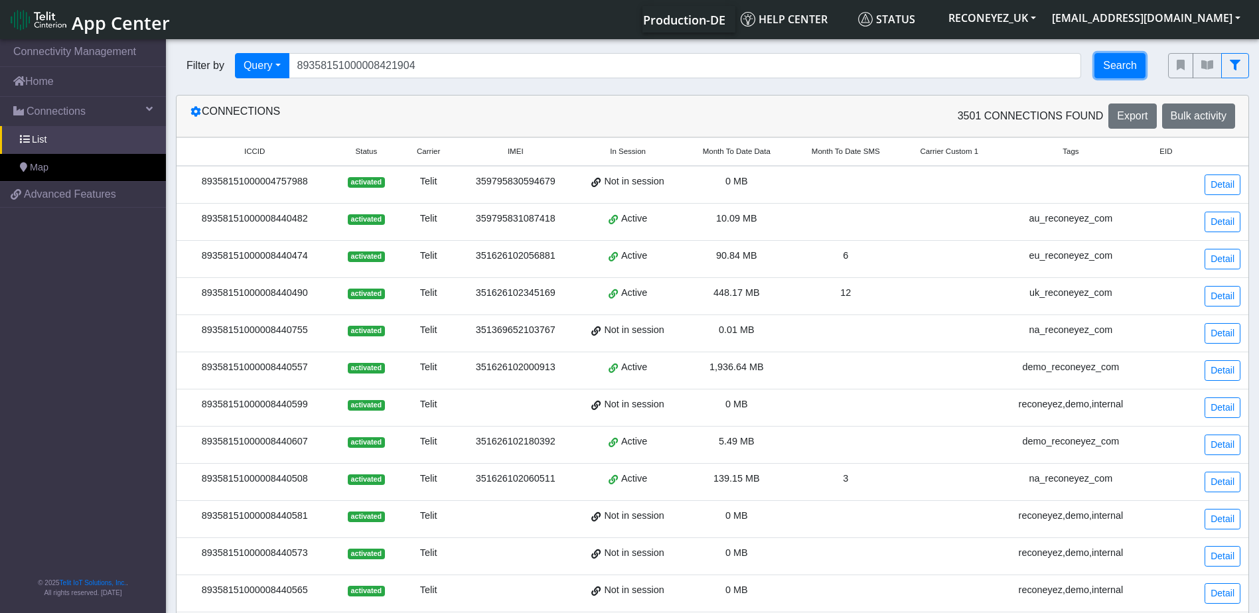
click at [1121, 73] on button "Search" at bounding box center [1119, 65] width 51 height 25
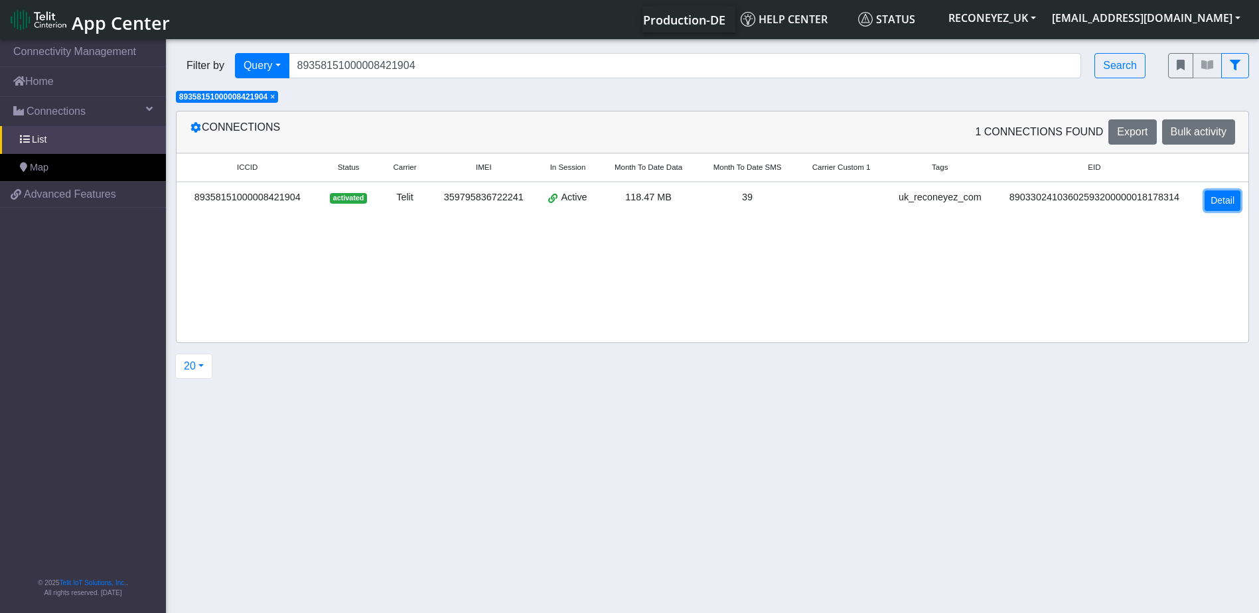
click at [1225, 209] on link "Detail" at bounding box center [1222, 200] width 36 height 21
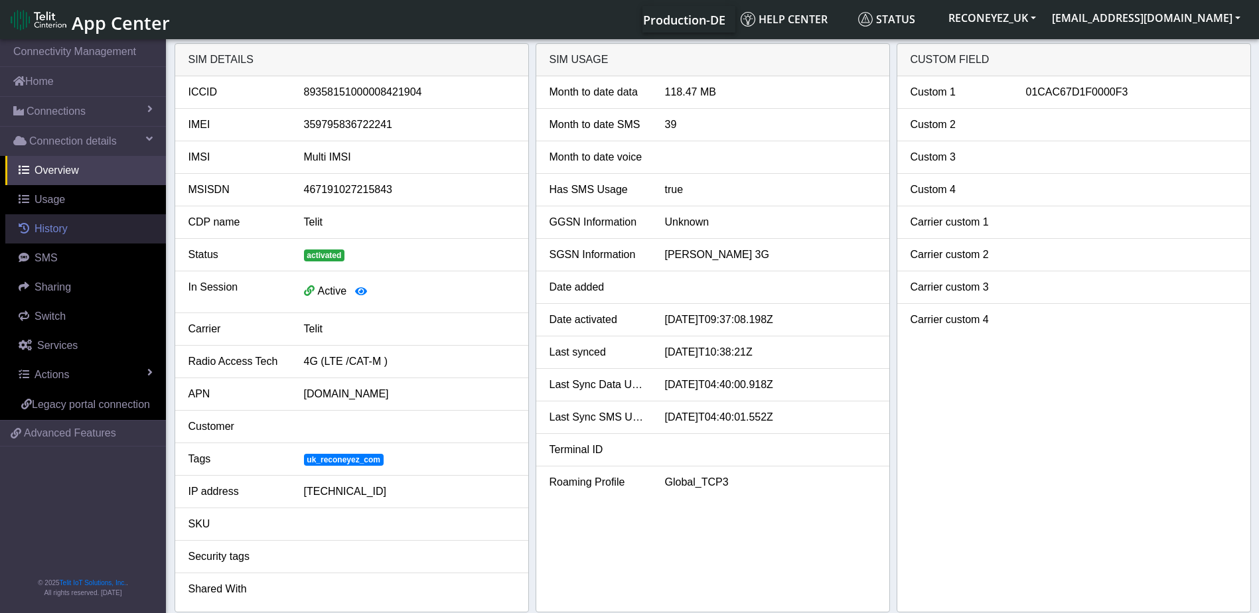
click at [64, 234] on span "History" at bounding box center [51, 228] width 33 height 11
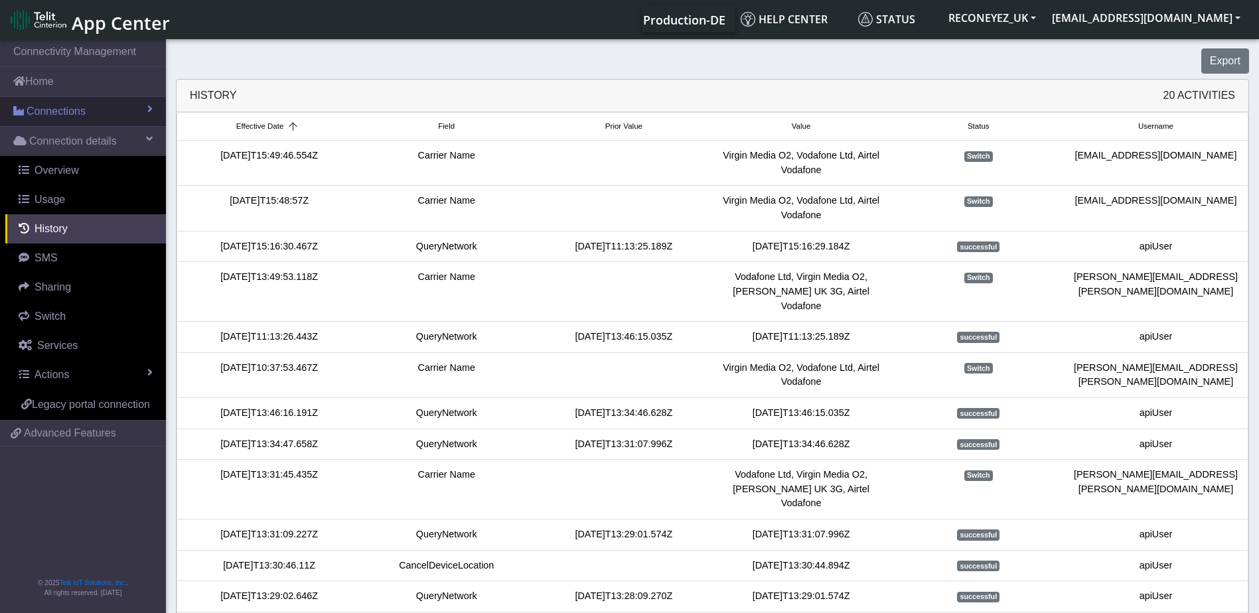
click at [68, 118] on span "Connections" at bounding box center [56, 112] width 59 height 16
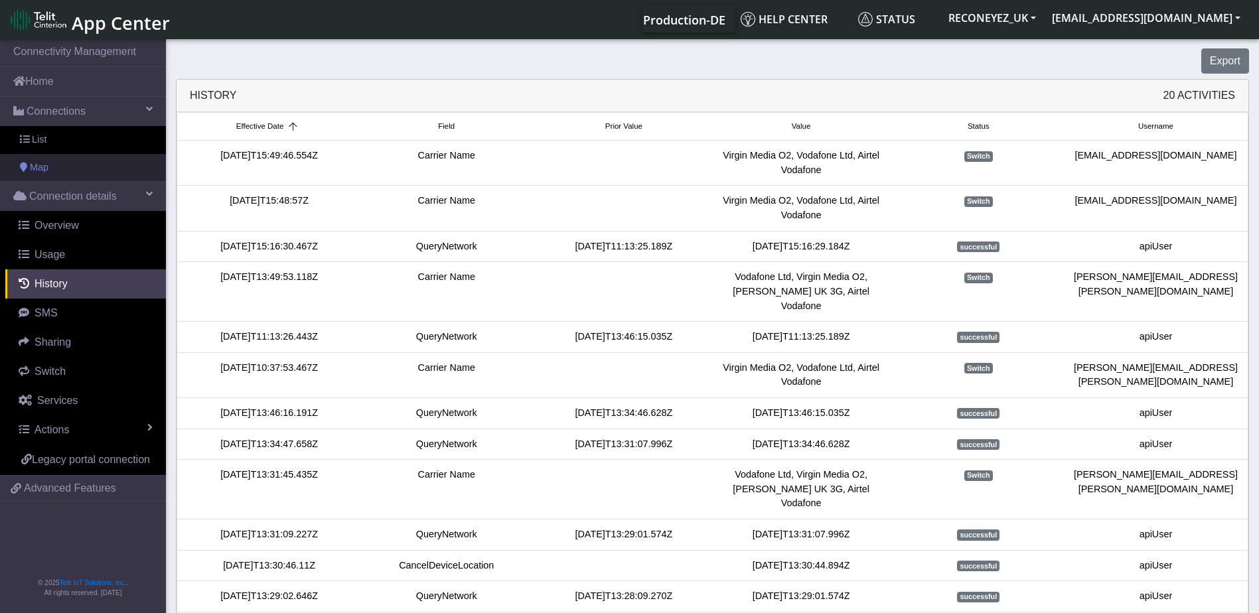
click at [71, 165] on link "Map" at bounding box center [83, 168] width 166 height 28
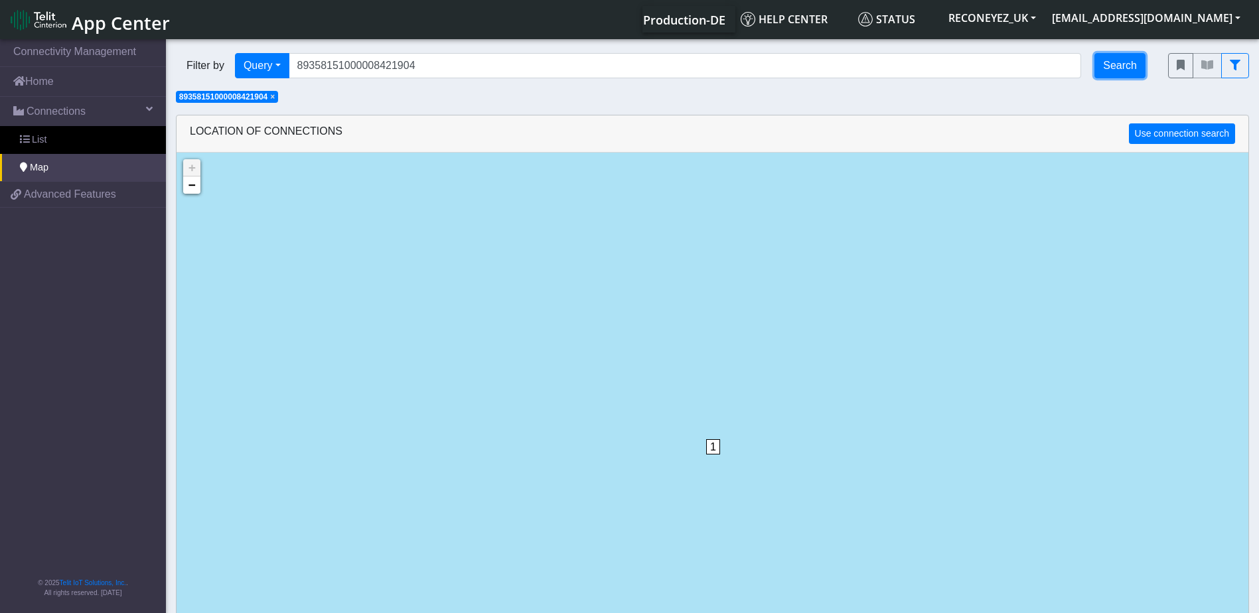
click at [1128, 69] on button "Search" at bounding box center [1119, 65] width 51 height 25
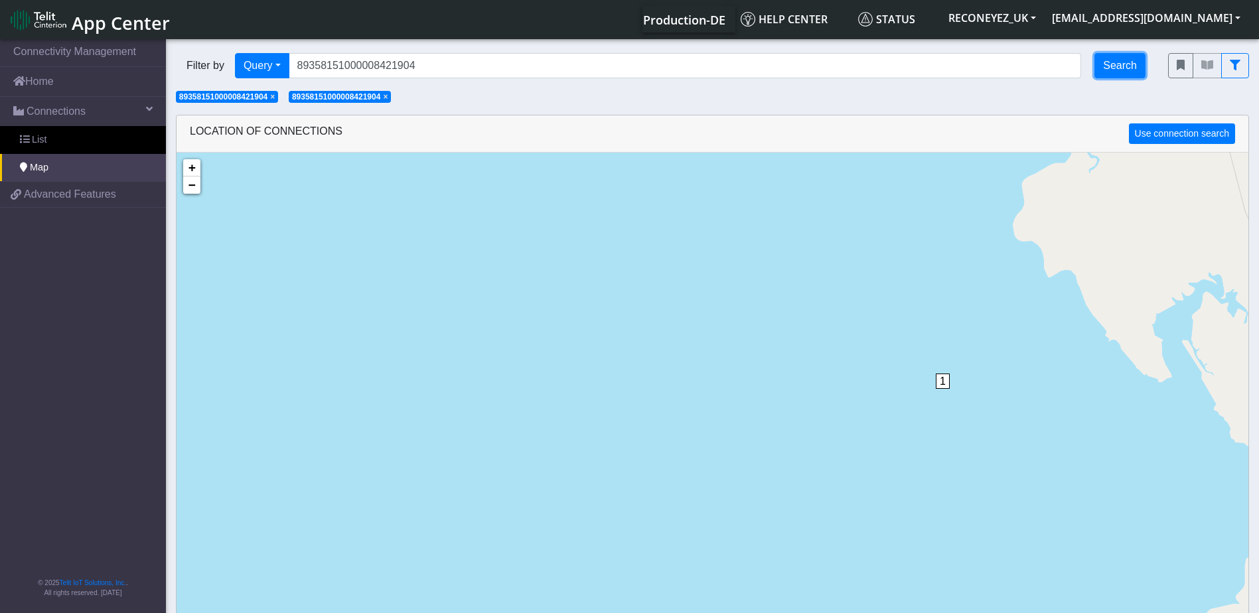
click at [1134, 70] on button "Search" at bounding box center [1119, 65] width 51 height 25
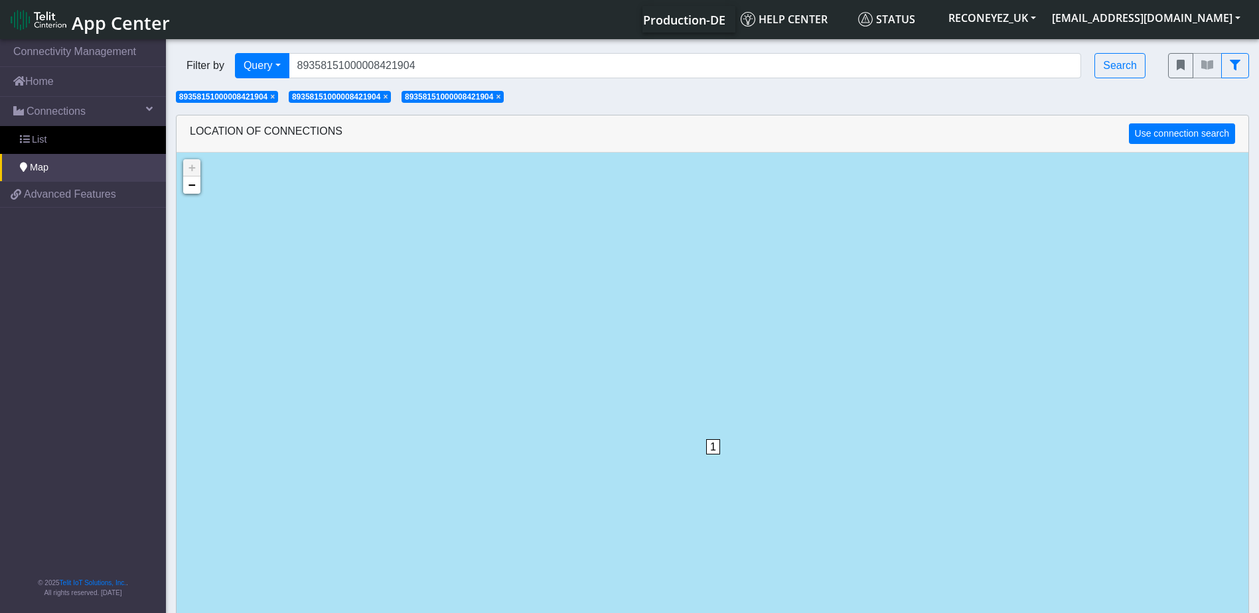
click at [275, 98] on span "×" at bounding box center [272, 96] width 5 height 9
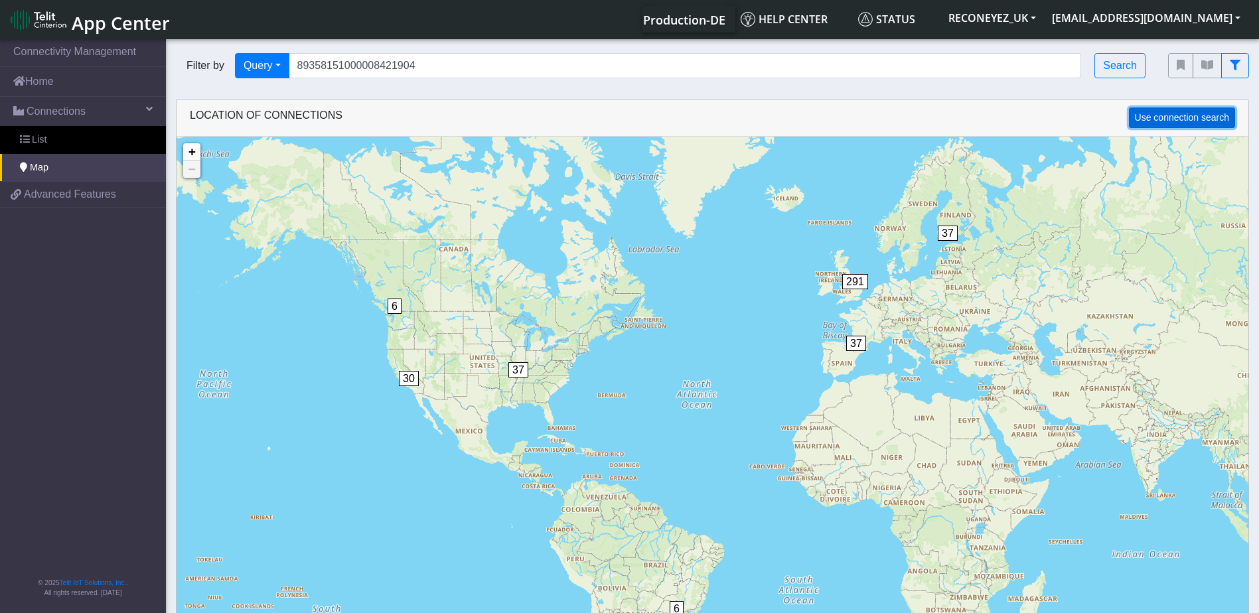
click at [1175, 113] on button "Use connection search" at bounding box center [1182, 118] width 106 height 21
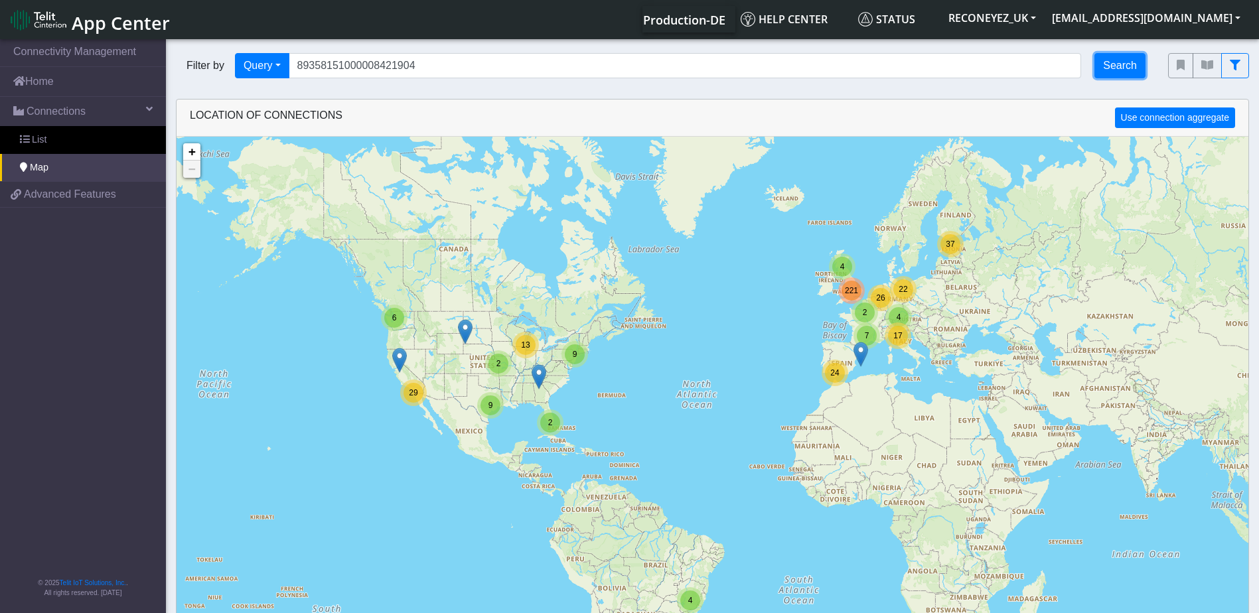
click at [1119, 60] on button "Search" at bounding box center [1119, 65] width 51 height 25
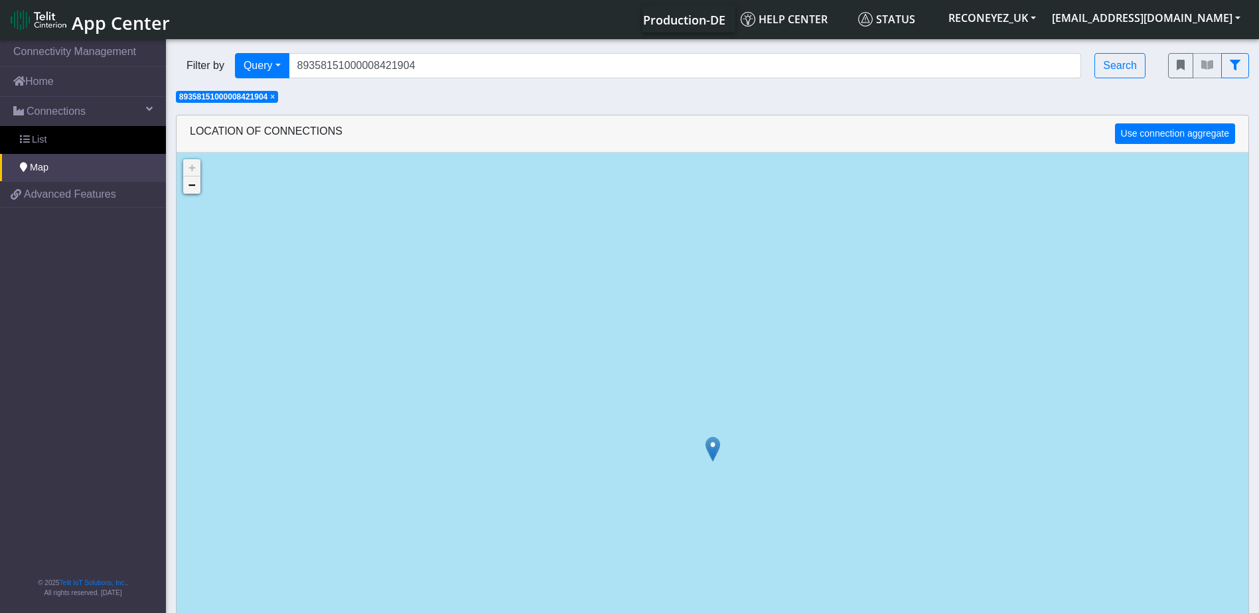
click at [195, 193] on link "−" at bounding box center [191, 185] width 17 height 17
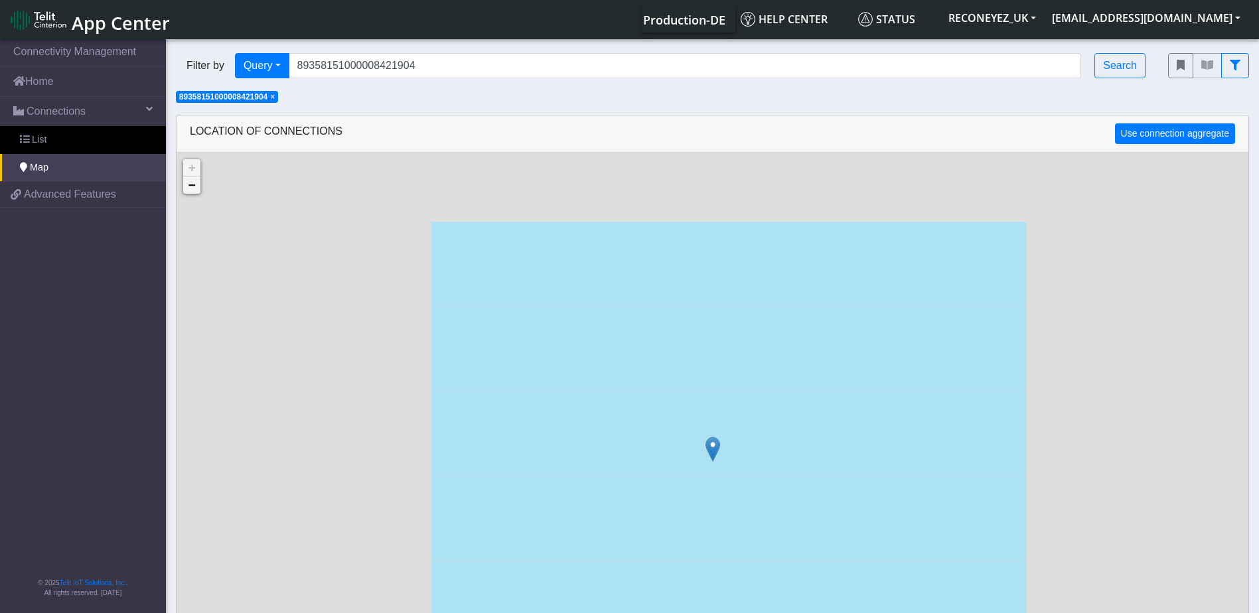
scroll to position [28, 0]
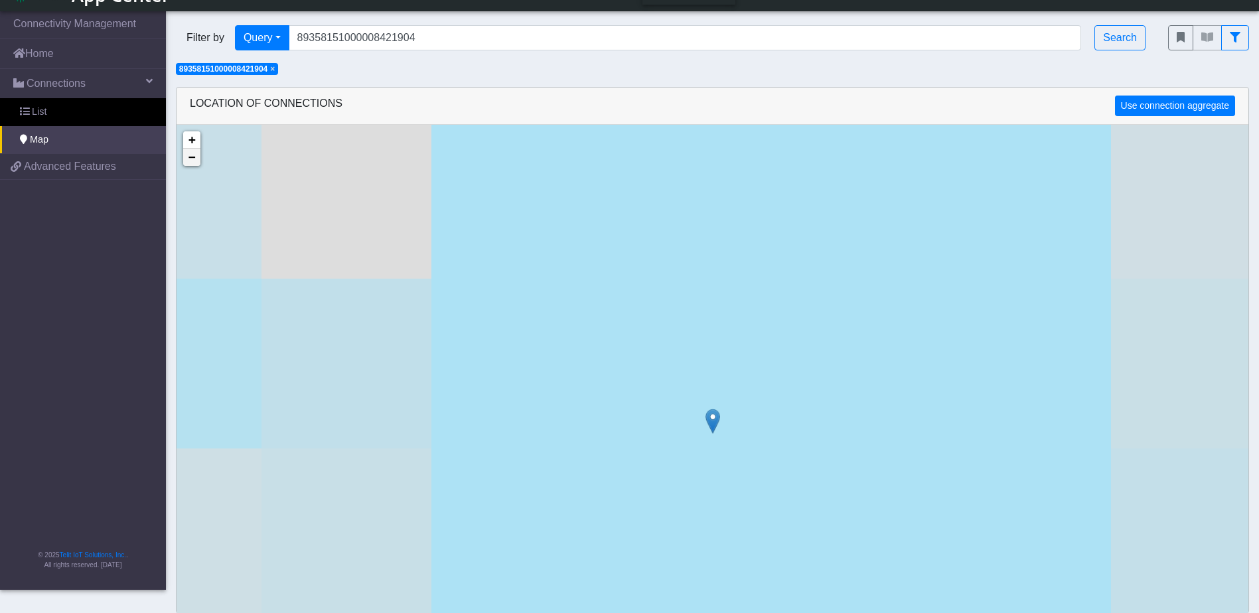
click at [195, 193] on div "+ − ©2025 MapQuest, | Terms" at bounding box center [713, 431] width 1072 height 613
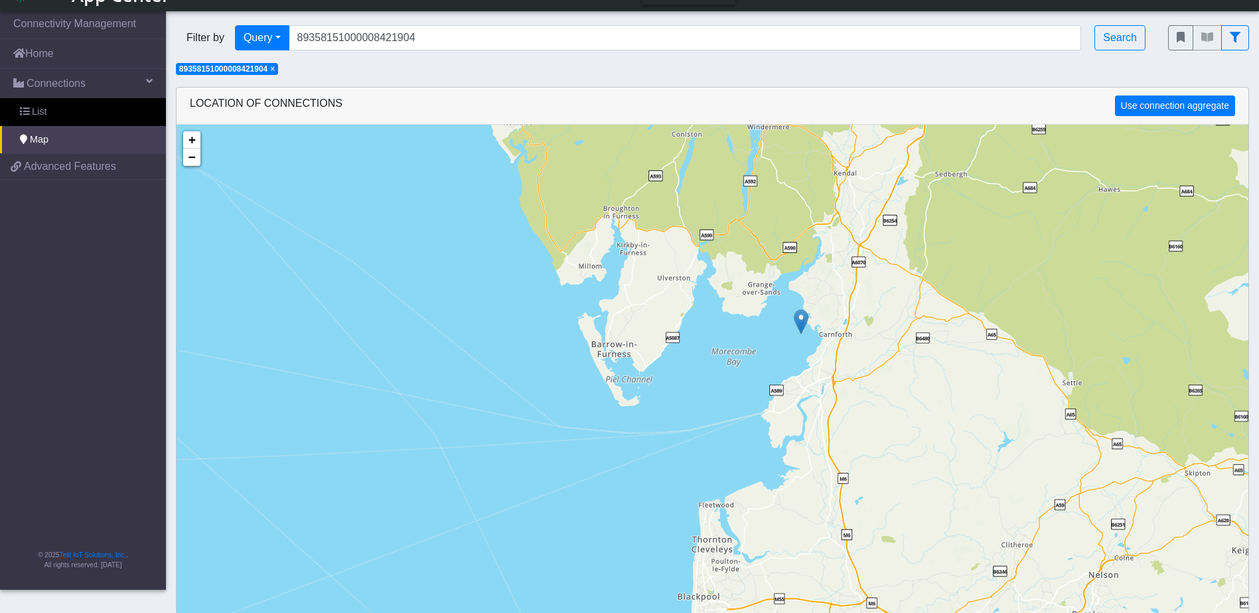
drag, startPoint x: 655, startPoint y: 306, endPoint x: 899, endPoint y: 339, distance: 246.5
click at [911, 346] on div "+ − ©2025 MapQuest, | Terms" at bounding box center [713, 431] width 1072 height 613
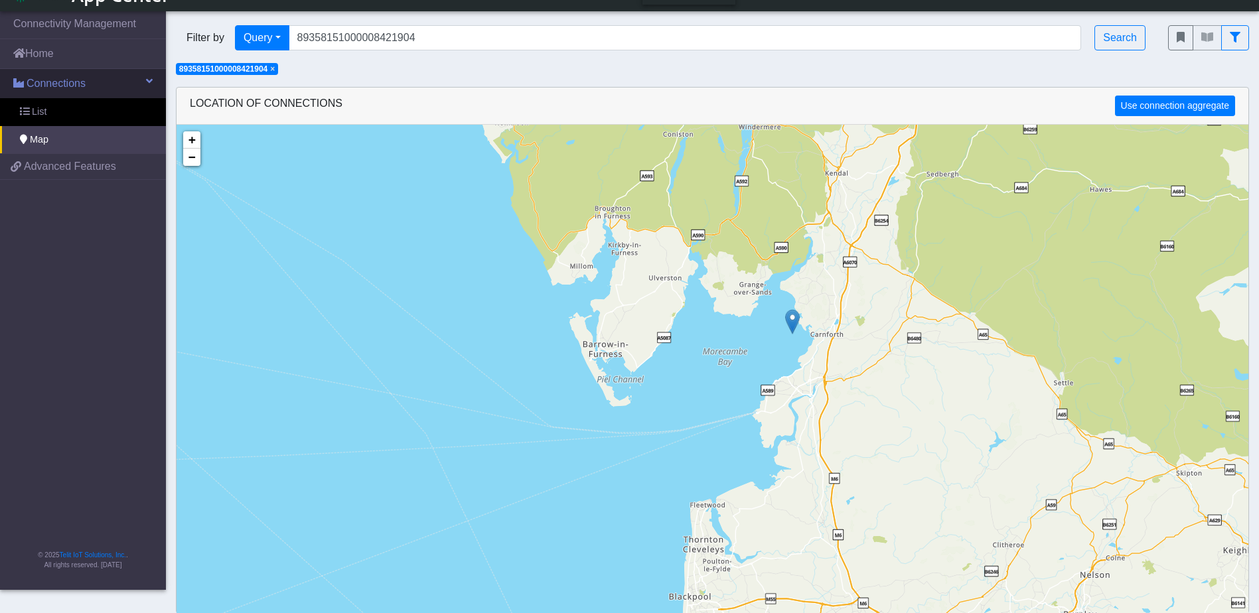
click at [112, 89] on link "Connections" at bounding box center [83, 83] width 166 height 29
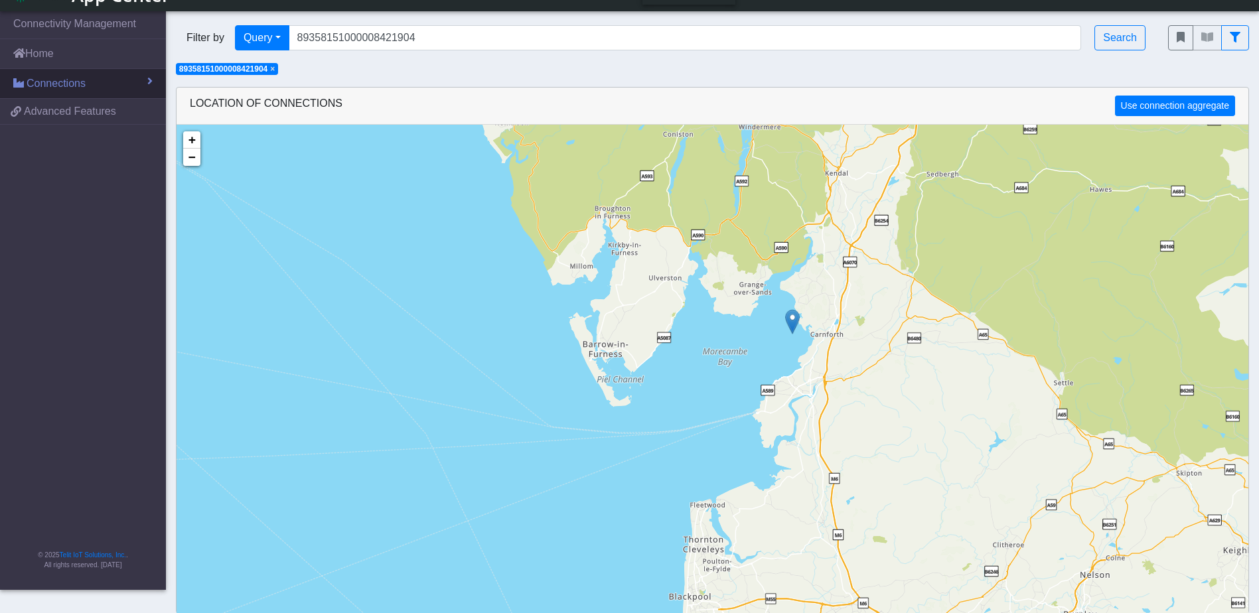
click at [71, 83] on span "Connections" at bounding box center [56, 84] width 59 height 16
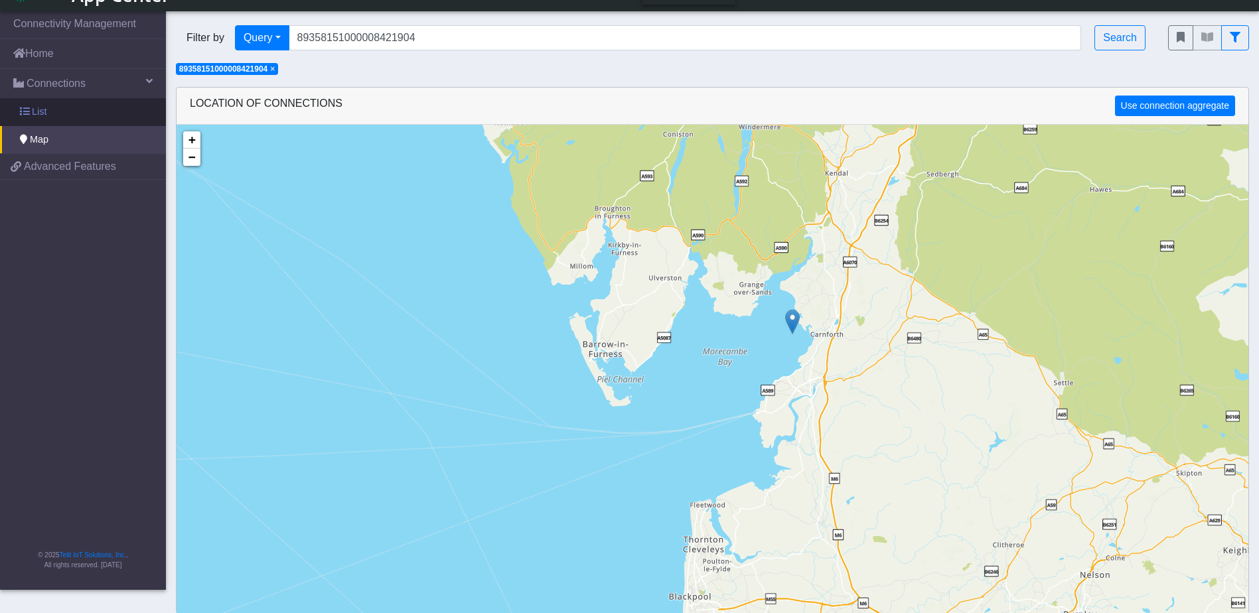
click at [78, 108] on link "List" at bounding box center [83, 112] width 166 height 28
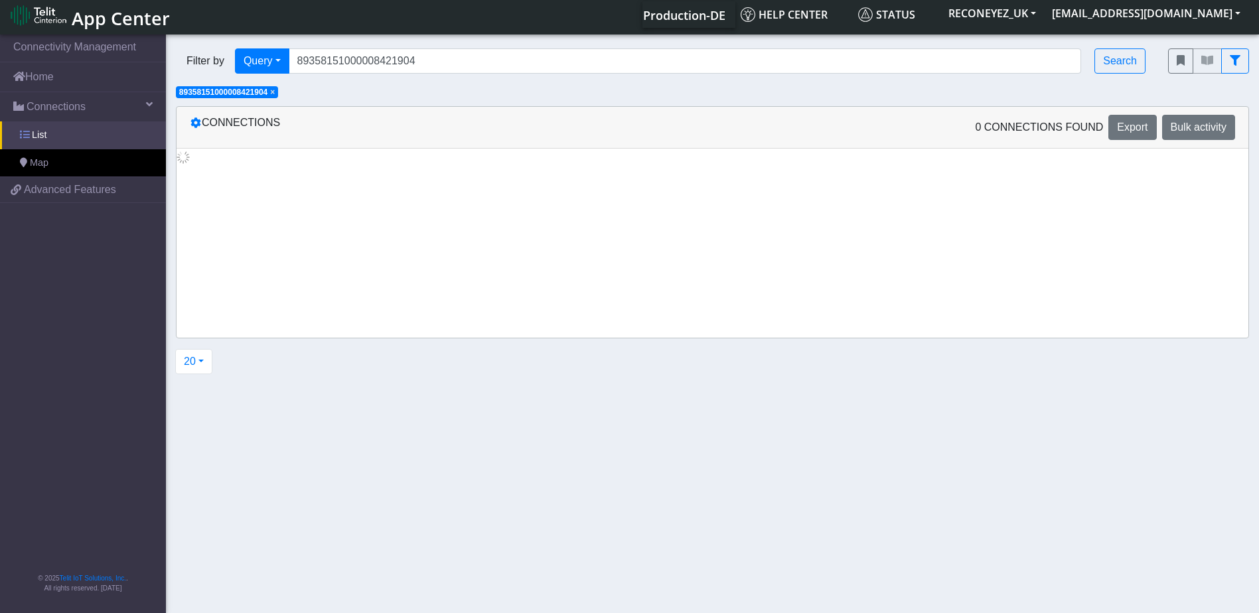
scroll to position [5, 0]
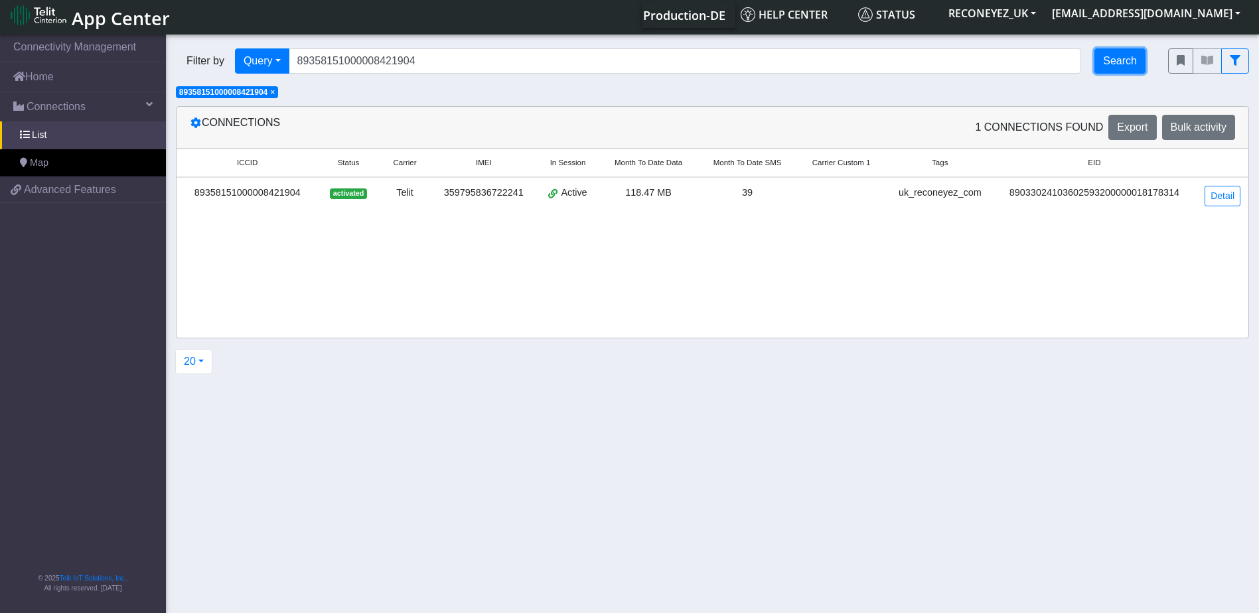
click at [1116, 68] on button "Search" at bounding box center [1119, 60] width 51 height 25
click at [1225, 200] on link "Detail" at bounding box center [1222, 196] width 36 height 21
